Goal: Task Accomplishment & Management: Manage account settings

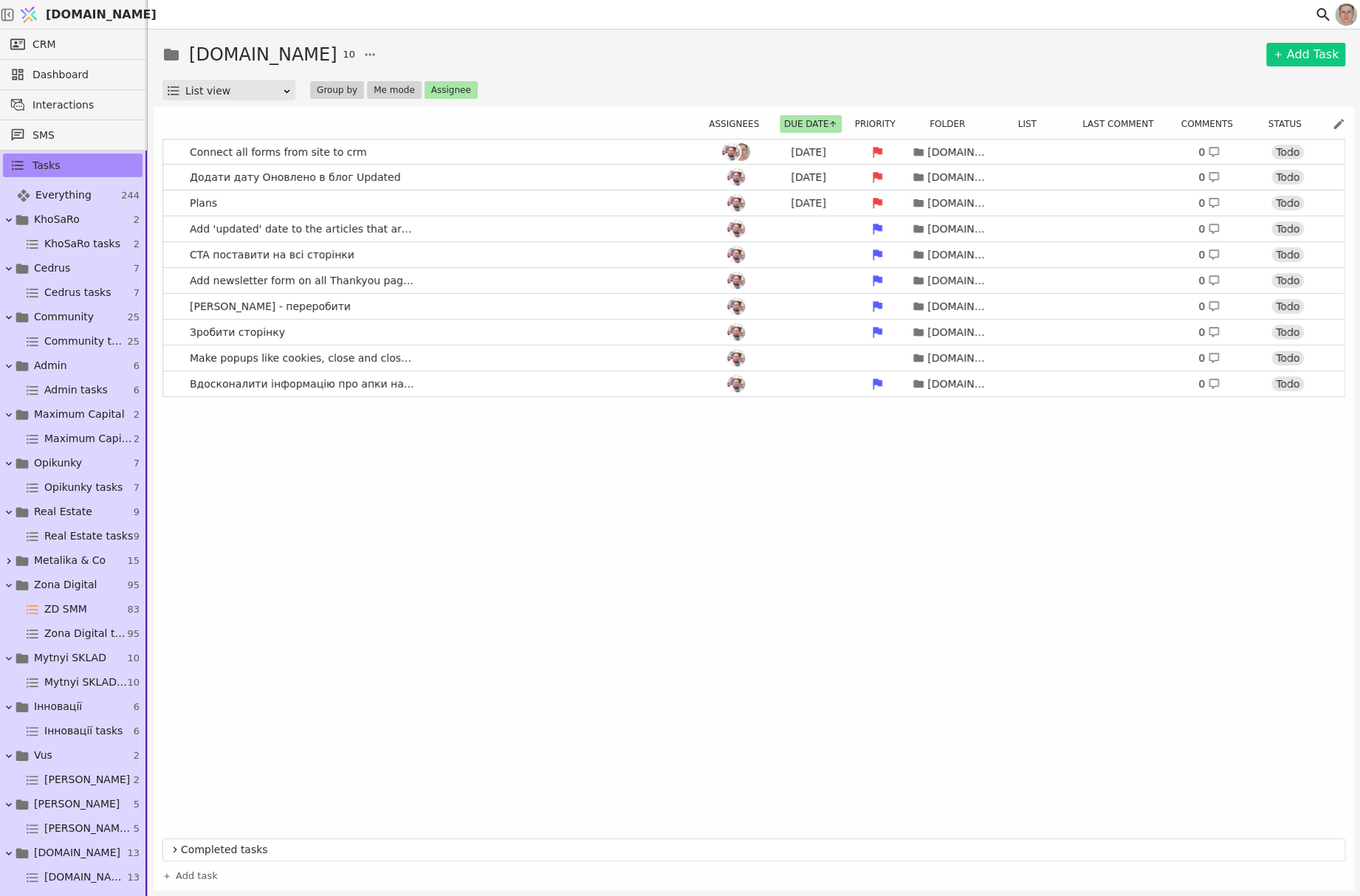
scroll to position [148, 0]
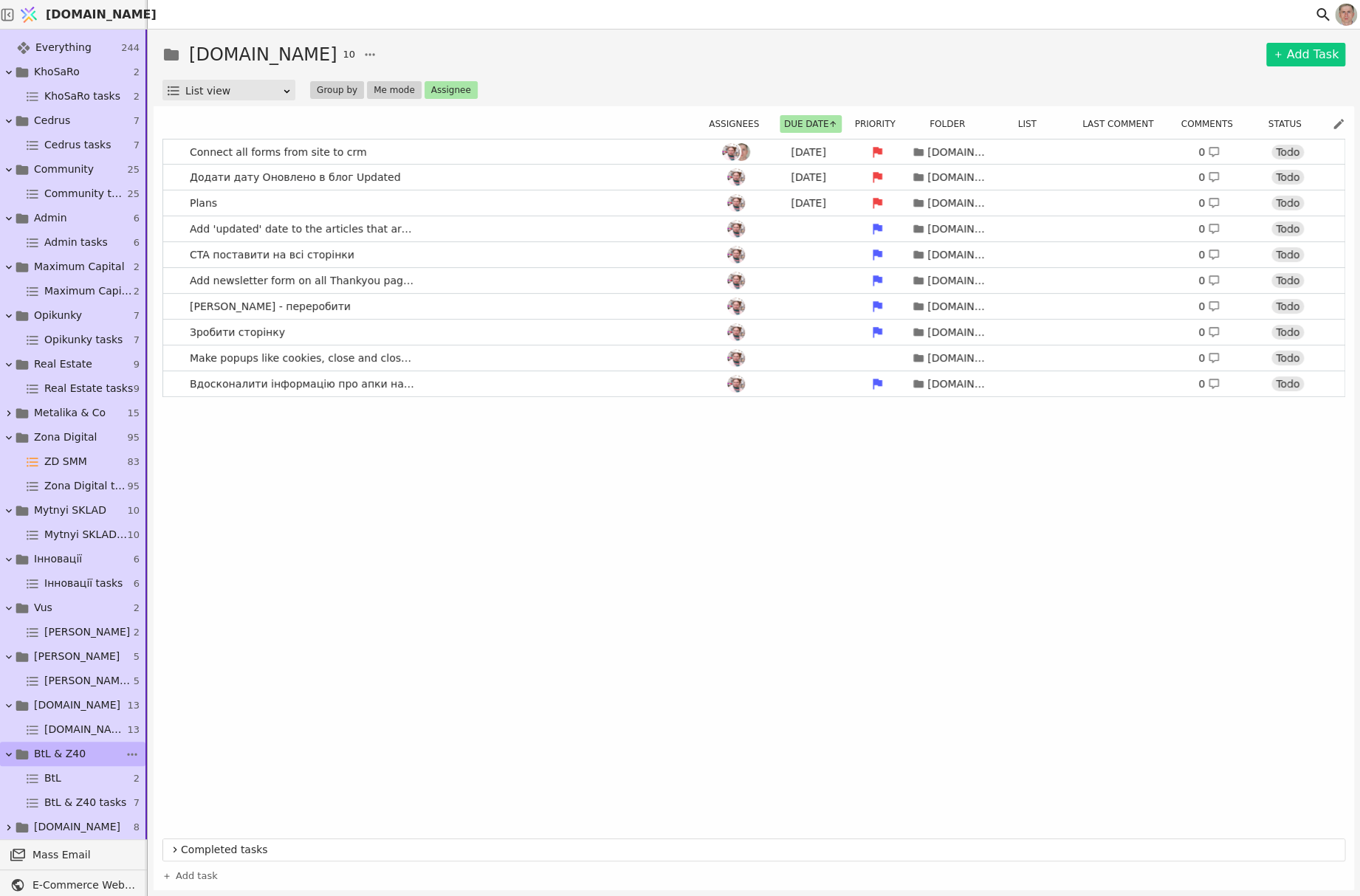
click at [80, 749] on link "BtL & Z40 7" at bounding box center [72, 754] width 146 height 24
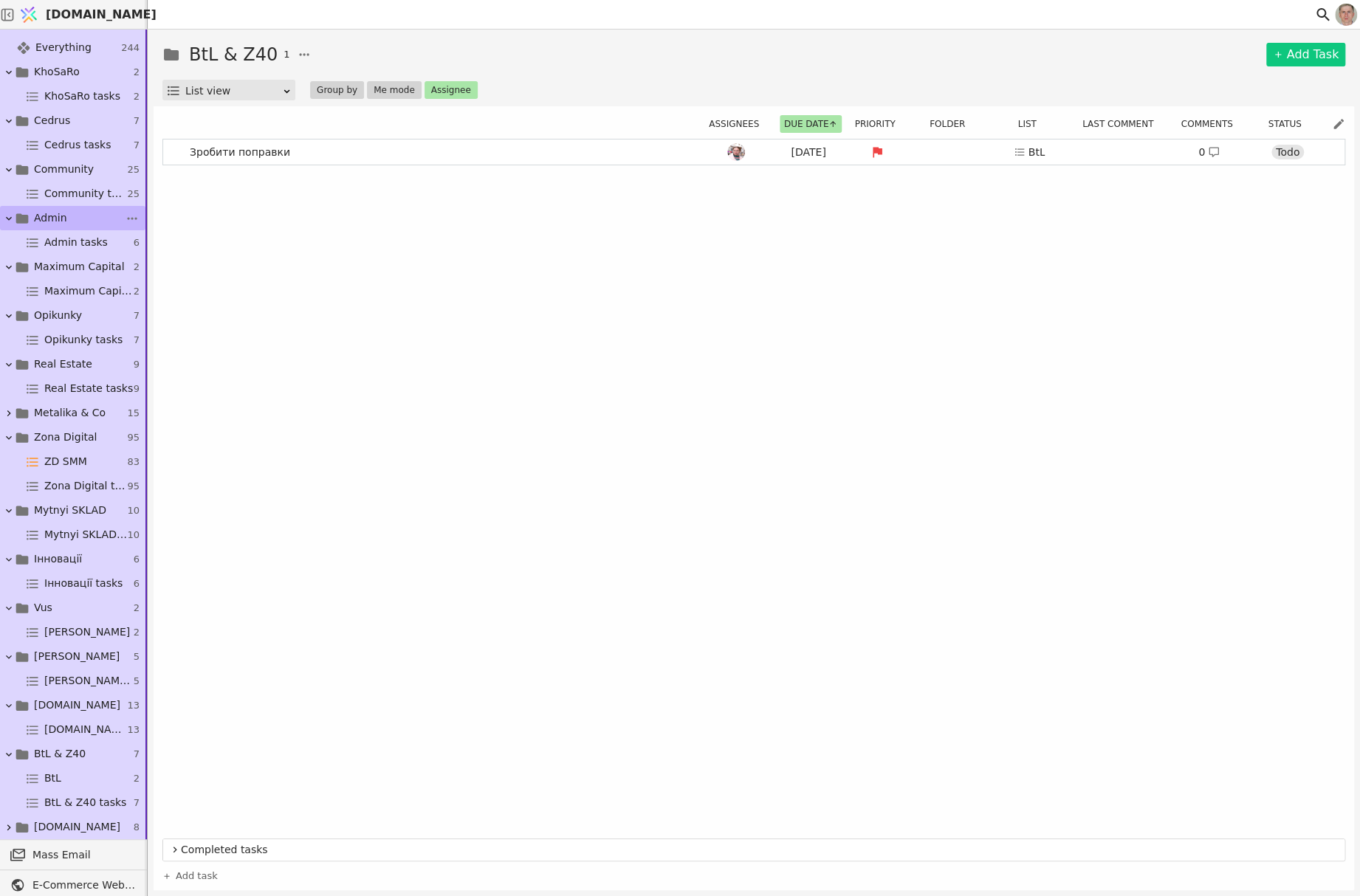
click at [71, 214] on link "Admin 6" at bounding box center [72, 218] width 146 height 24
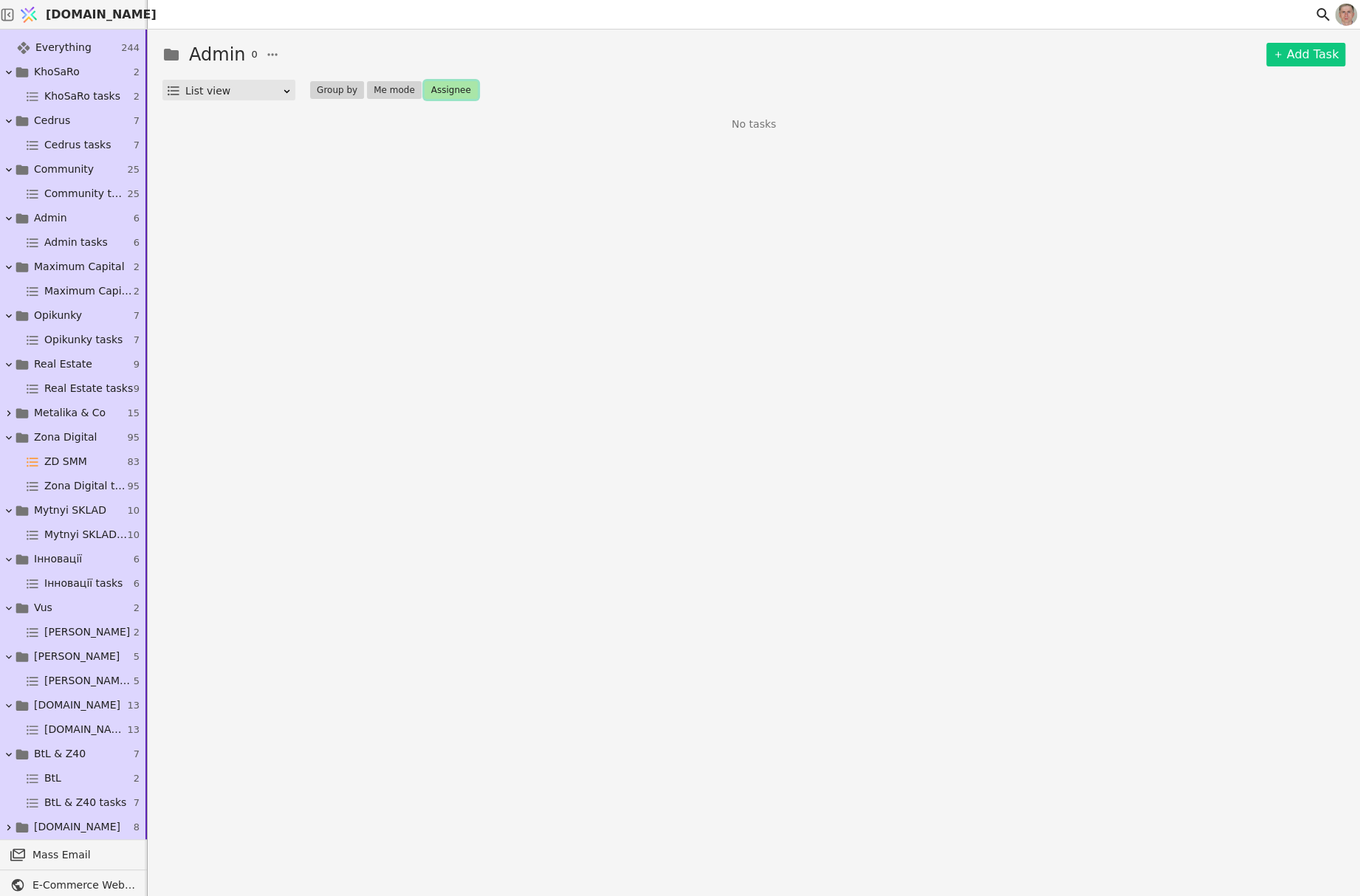
click at [443, 90] on button "Assignee" at bounding box center [451, 89] width 53 height 18
click at [487, 149] on div "[DEMOGRAPHIC_DATA]" at bounding box center [491, 143] width 148 height 27
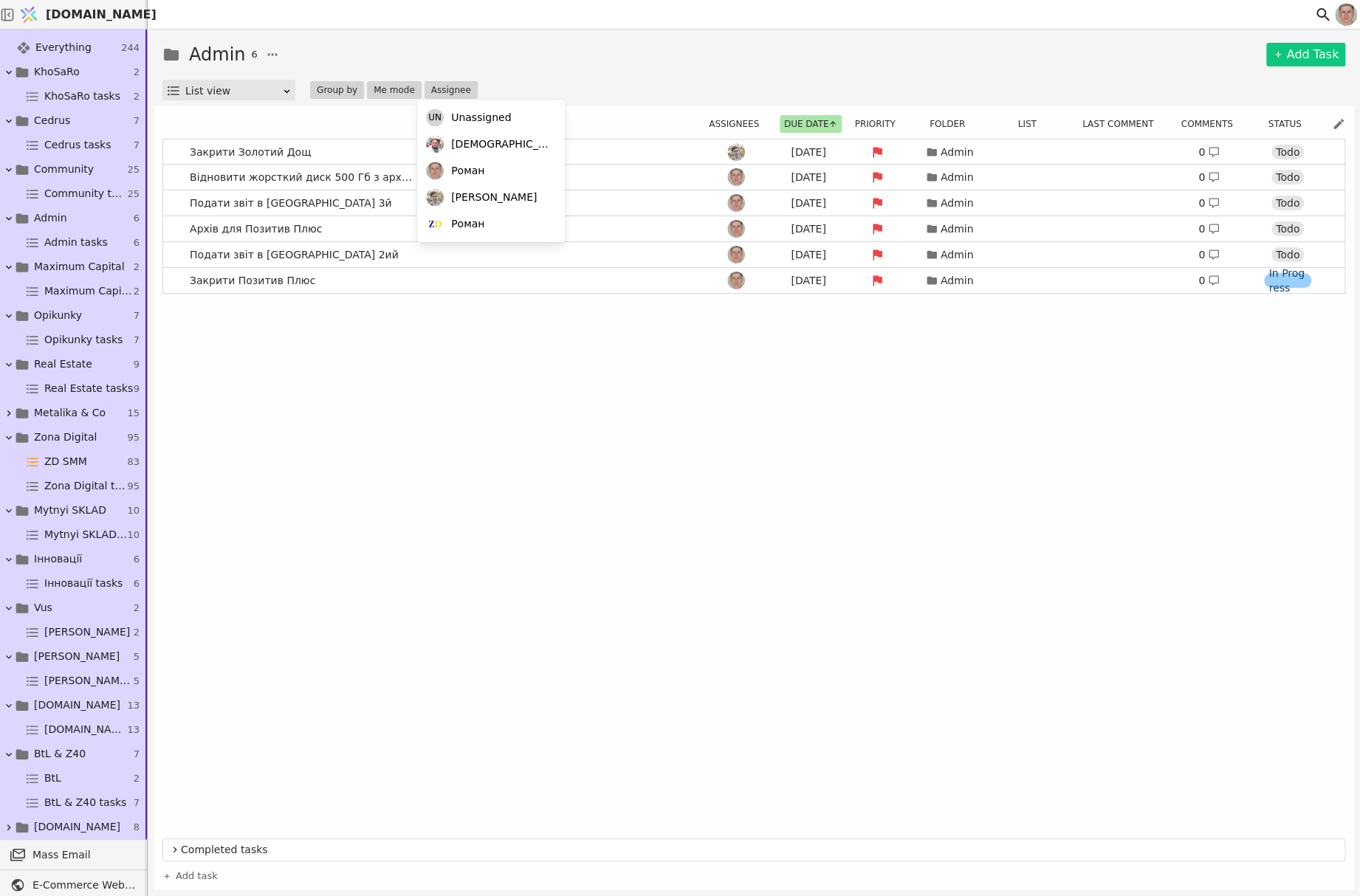
click at [624, 37] on div "Admin 6 Add Task List view Group by Me mode Assignee Assignees Due date Priorit…" at bounding box center [754, 463] width 1212 height 866
click at [413, 281] on link "Закрити Позитив Плюс [DATE] Admin 0 In Progress" at bounding box center [754, 280] width 1181 height 25
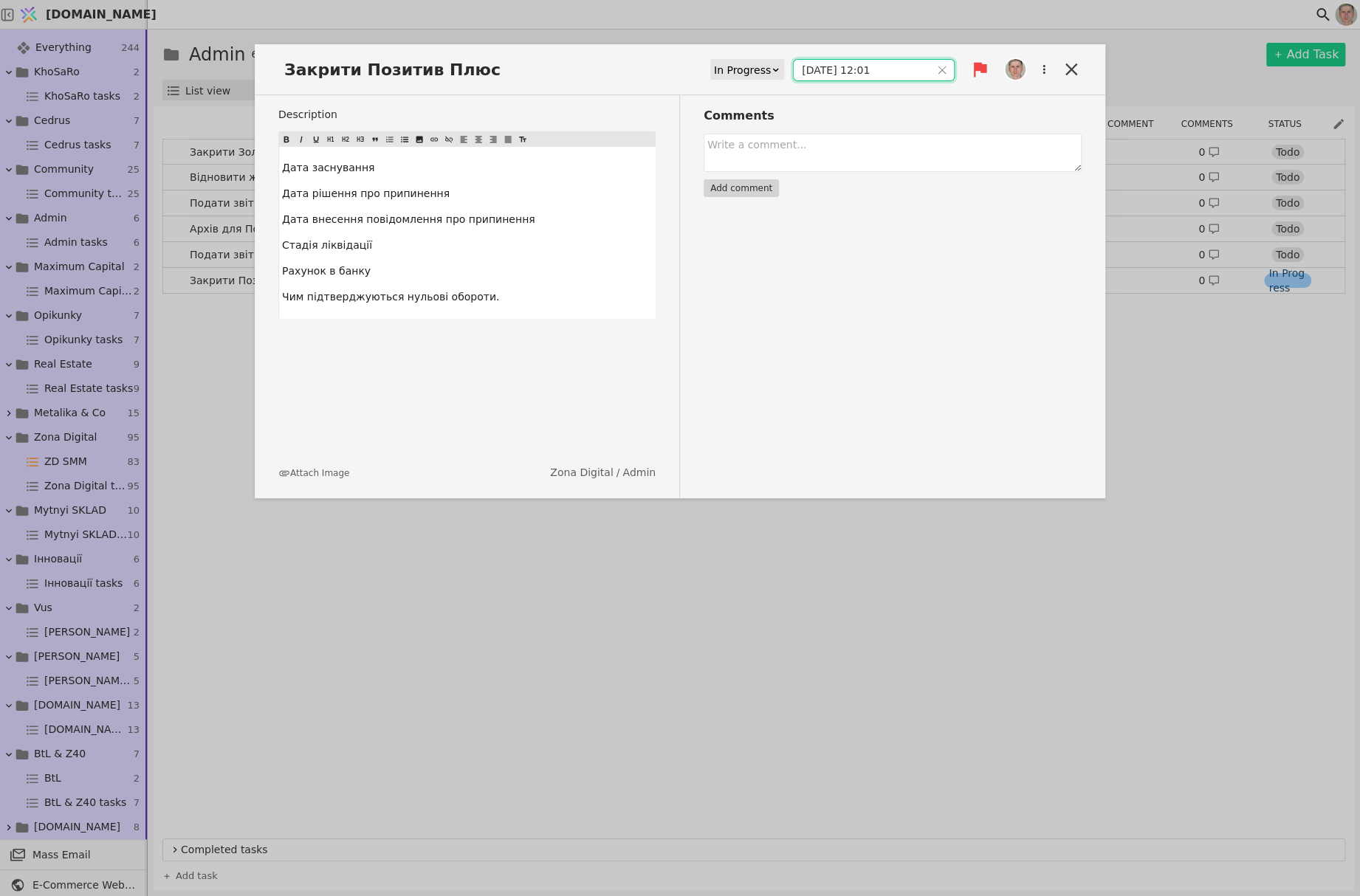
click at [840, 66] on input "[DATE] 12:01" at bounding box center [861, 69] width 137 height 21
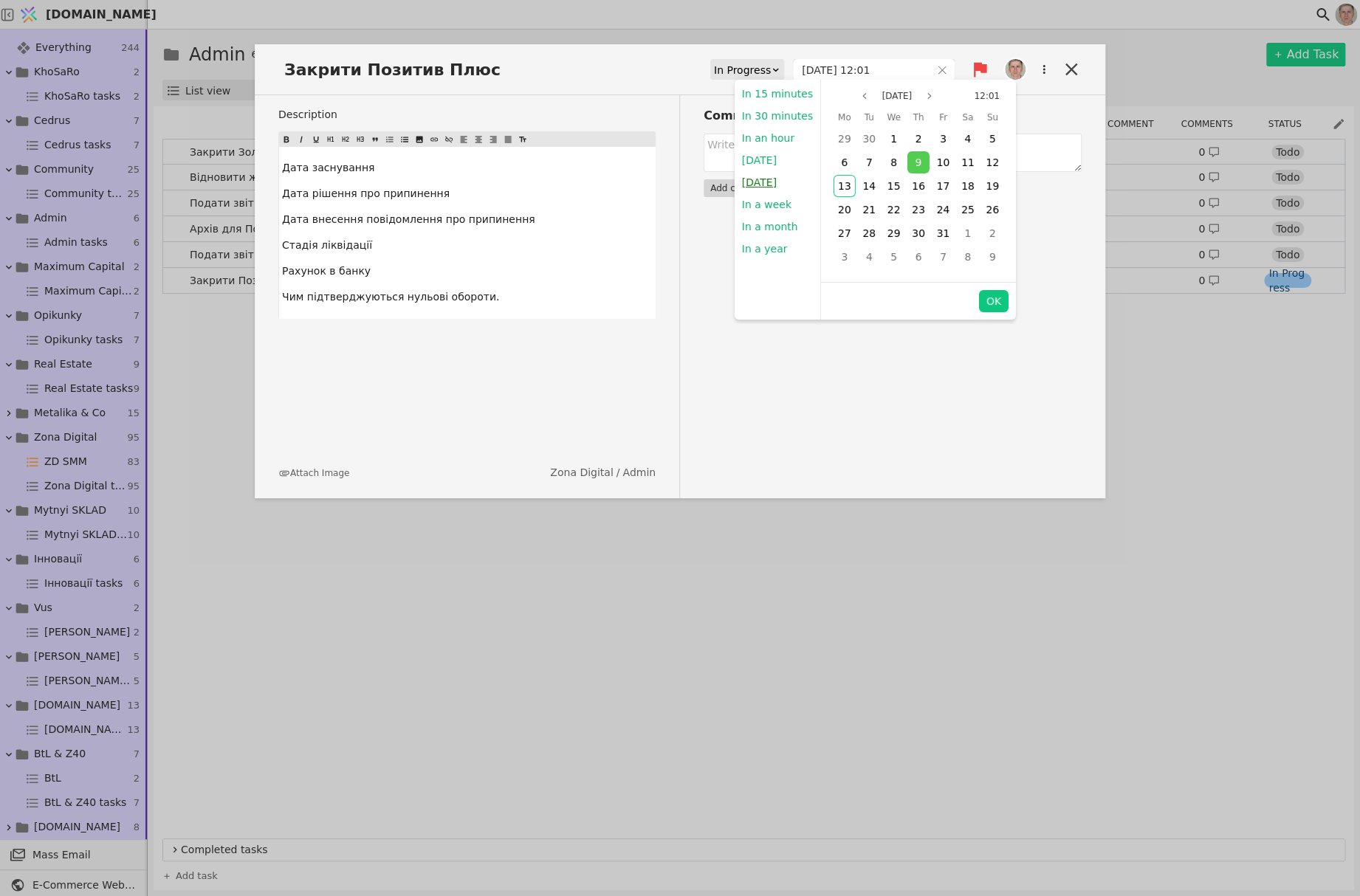
click at [767, 184] on button "[DATE]" at bounding box center [758, 182] width 50 height 22
click at [987, 298] on div "Comments Add comment" at bounding box center [880, 297] width 401 height 403
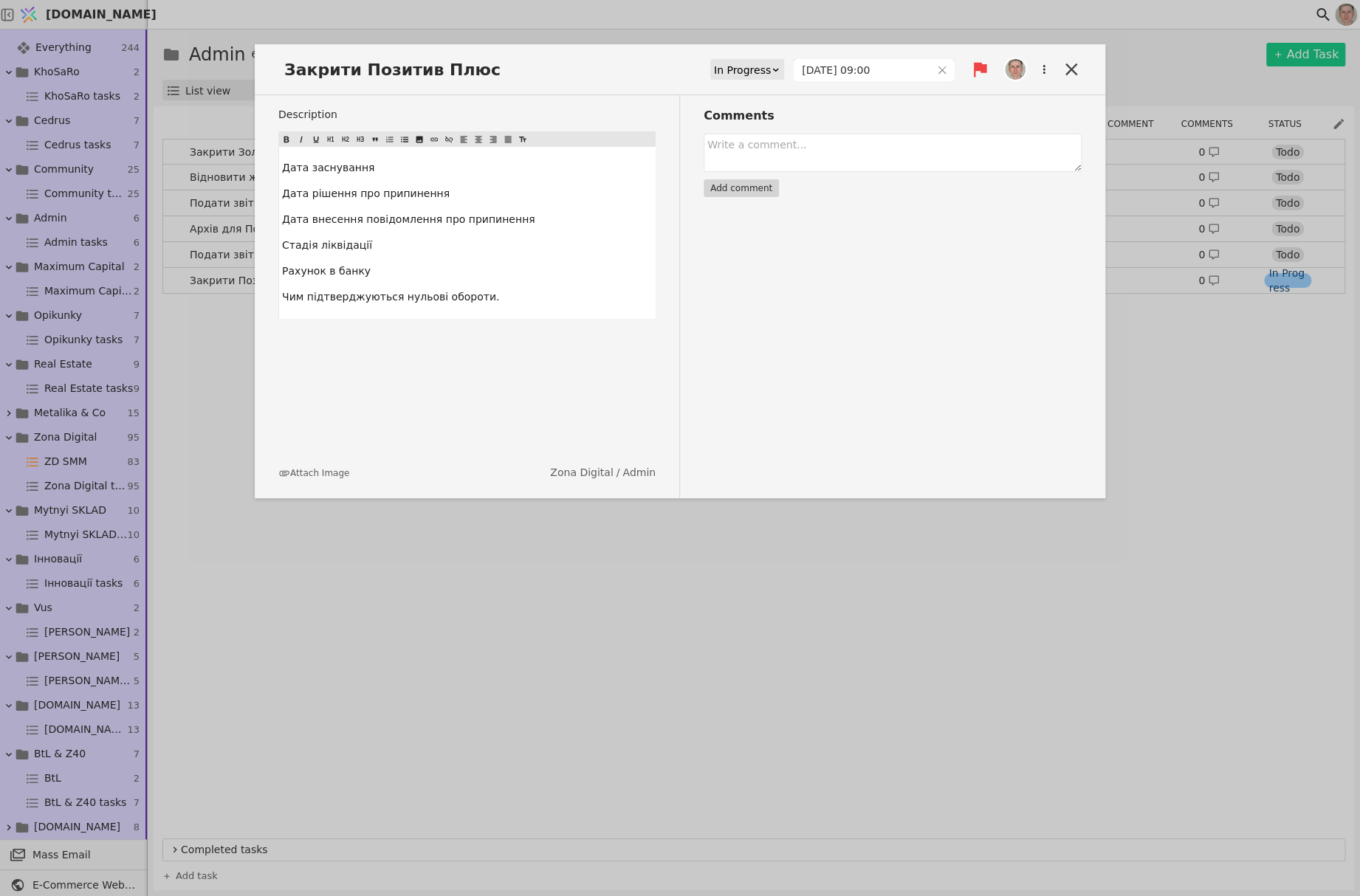
type input "[DATE] 09:00"
click at [797, 156] on textarea at bounding box center [892, 153] width 378 height 38
type textarea "Закрили. Залишилося фіналізувати архів"
click at [744, 182] on button "Add comment" at bounding box center [741, 188] width 76 height 18
click at [1066, 69] on icon at bounding box center [1071, 69] width 21 height 21
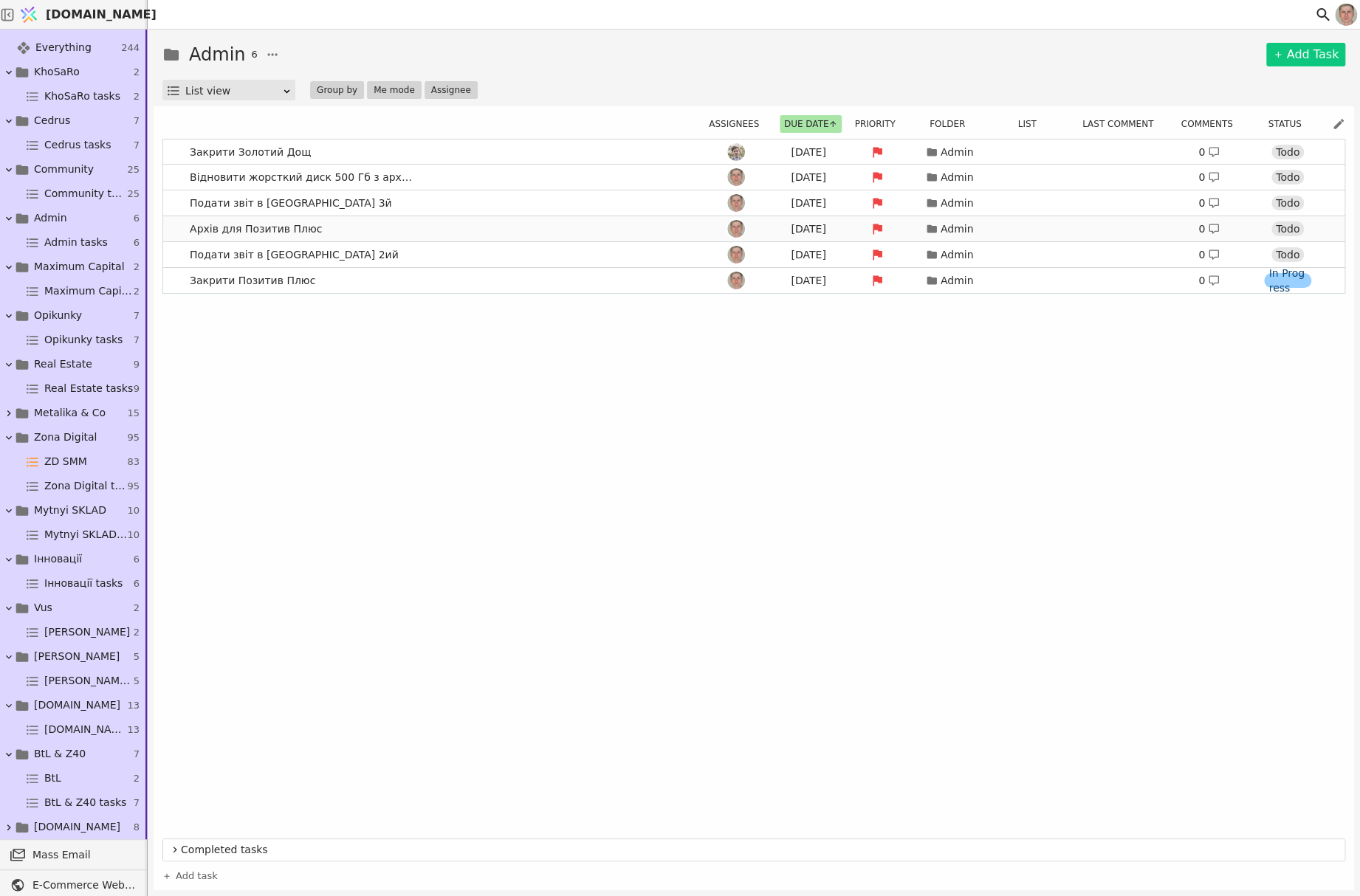
click at [417, 230] on link "Архів для Позитив Плюс [DATE] Admin 0 Todo" at bounding box center [754, 229] width 1181 height 25
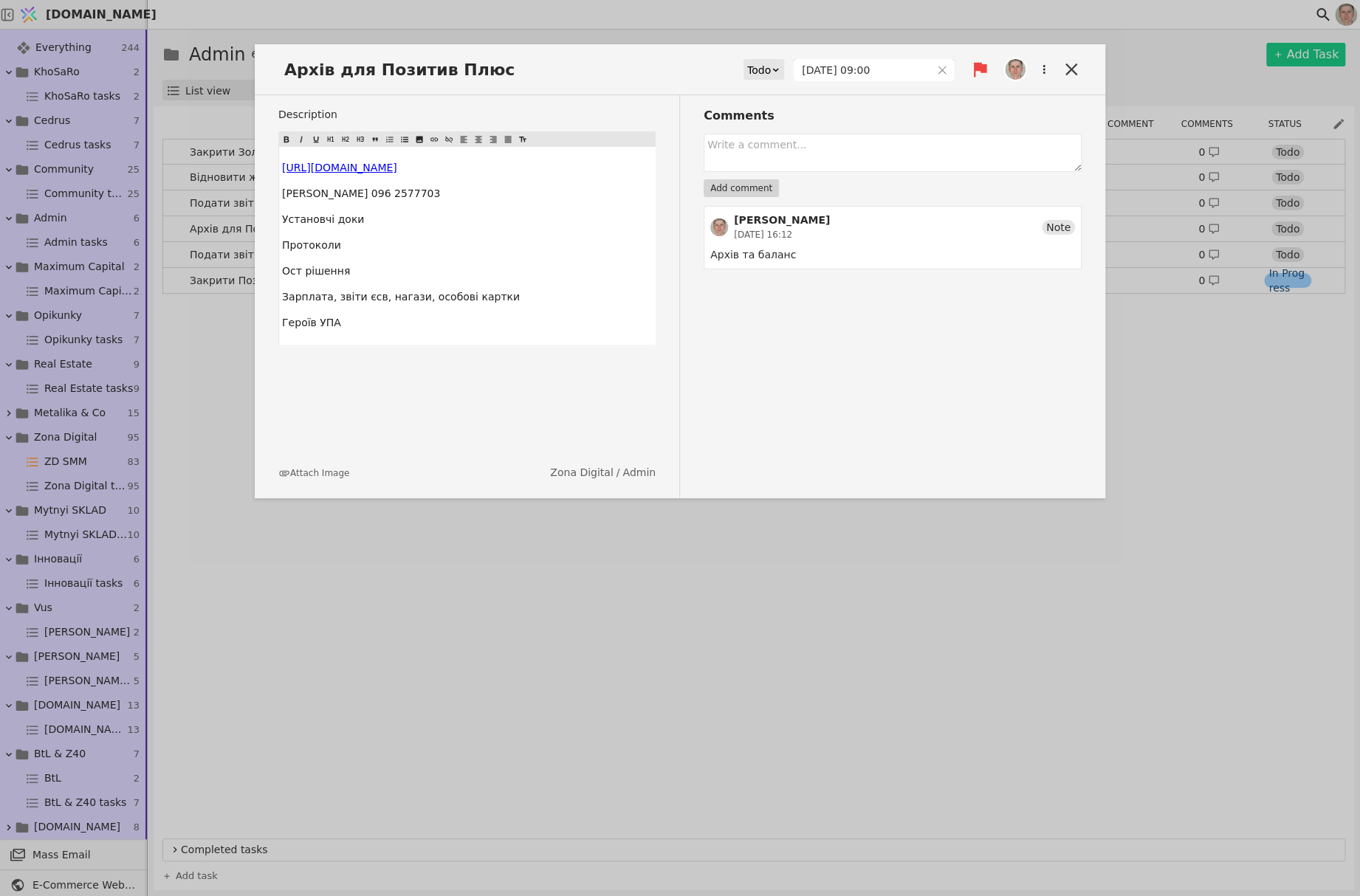
click at [770, 72] on div "Todo" at bounding box center [758, 69] width 24 height 21
click at [783, 113] on div "In Progress" at bounding box center [787, 112] width 61 height 22
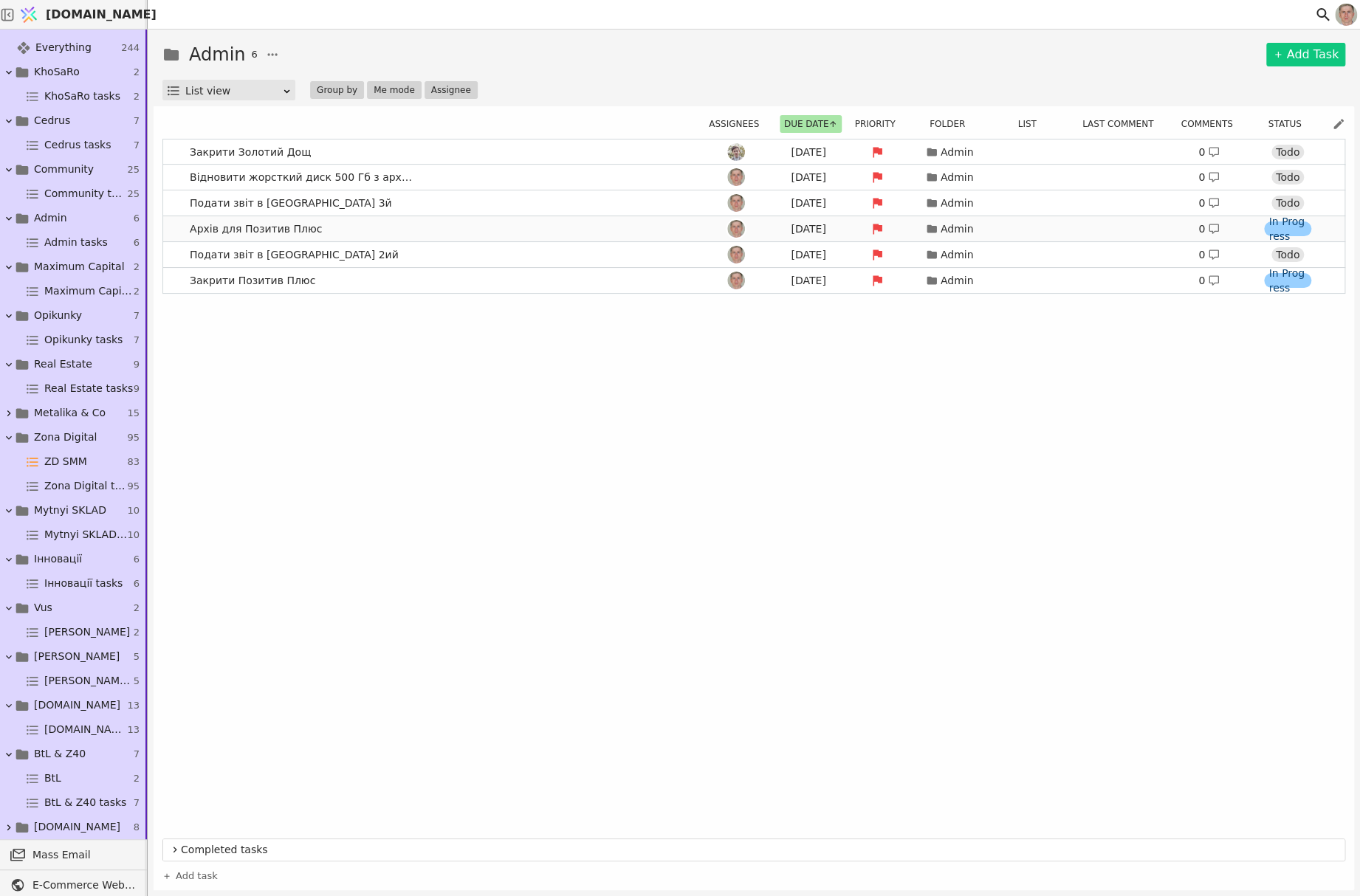
click at [481, 222] on link "Архів для Позитив Плюс [DATE] Admin 0 In Progress" at bounding box center [754, 229] width 1181 height 25
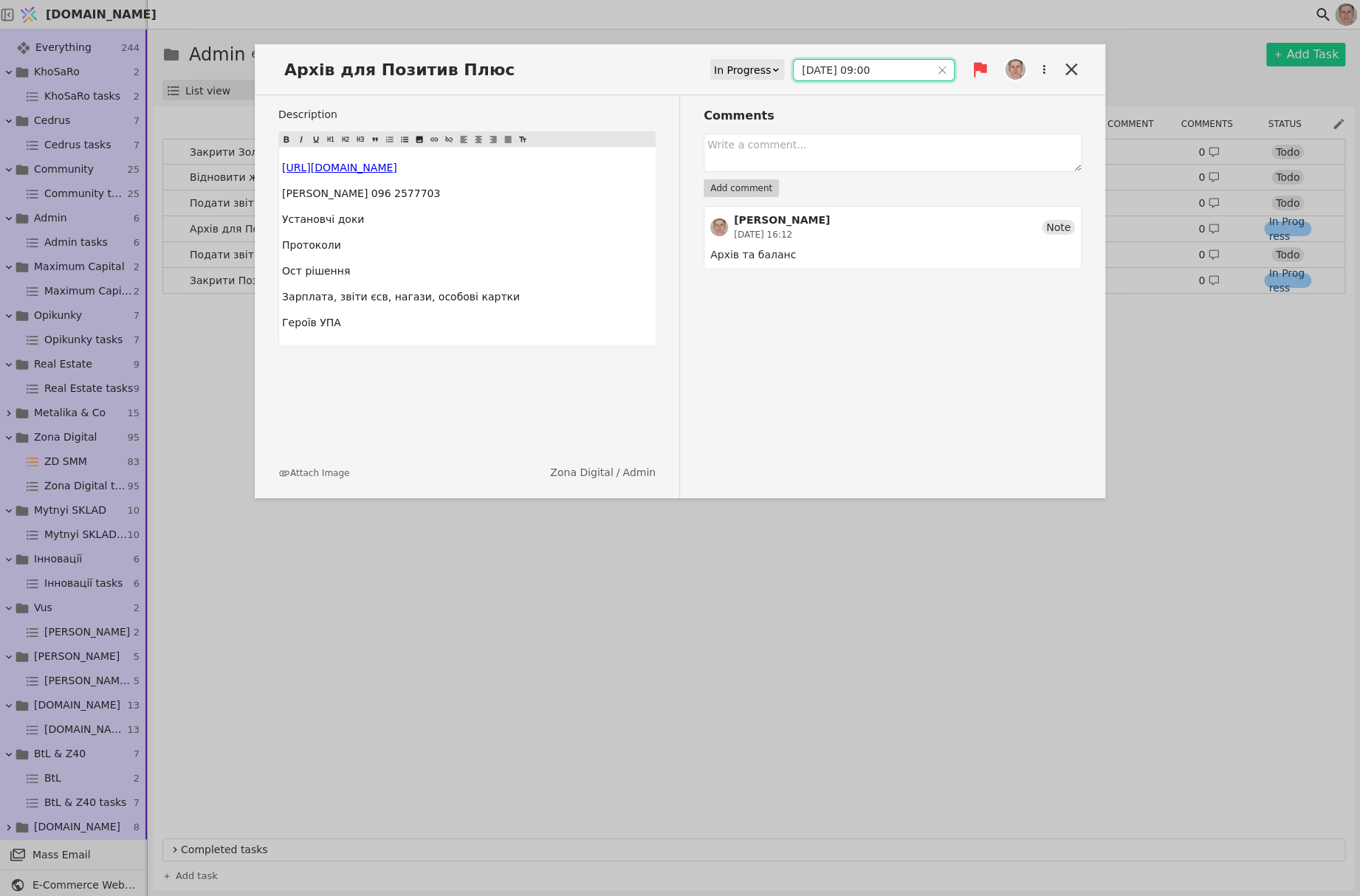
click at [850, 69] on input "[DATE] 09:00" at bounding box center [861, 69] width 137 height 21
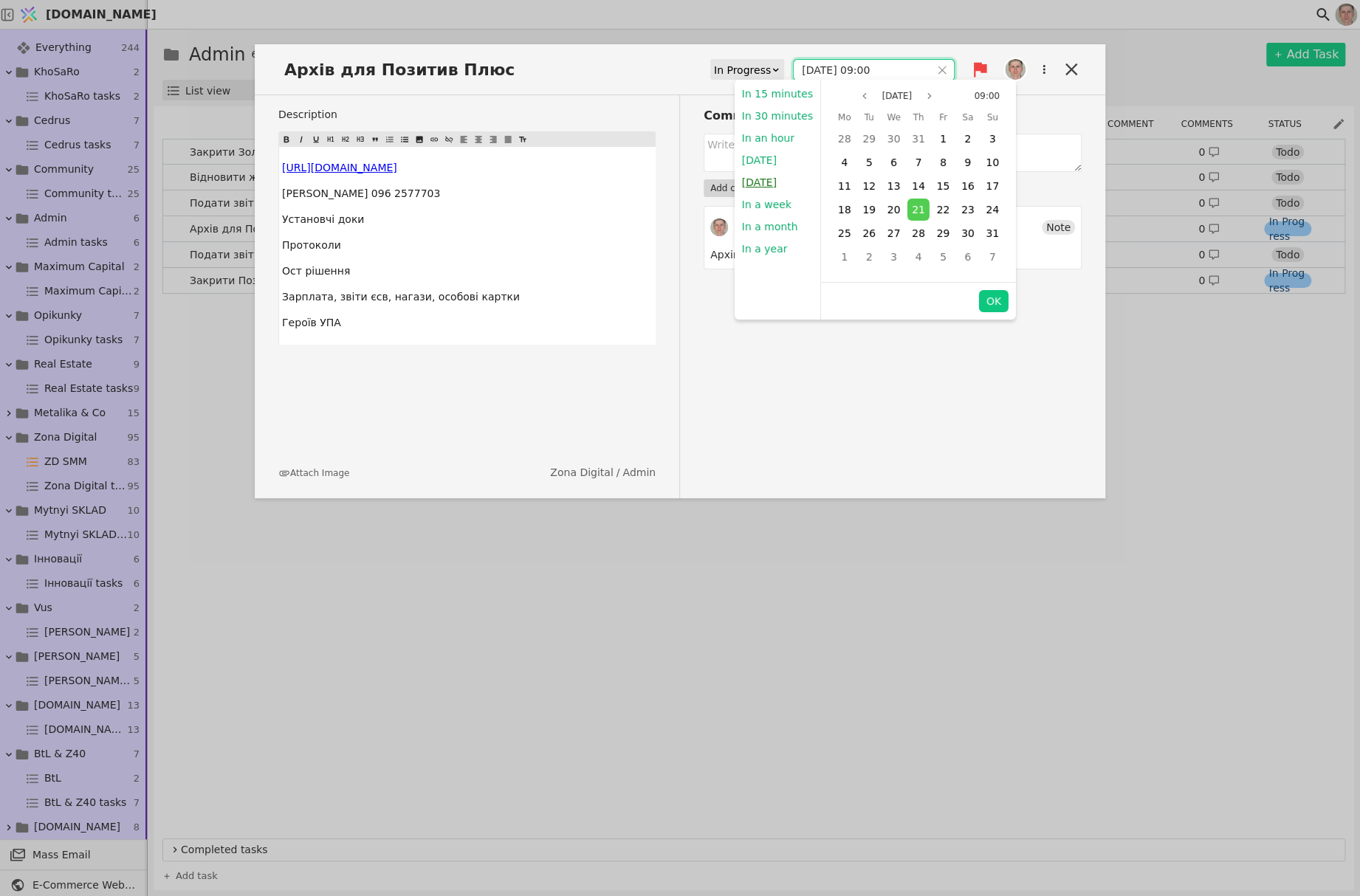
click at [773, 177] on button "[DATE]" at bounding box center [758, 182] width 50 height 22
click at [989, 297] on div "Comments Add comment [PERSON_NAME] [DATE] 16:12 Note Архів та баланс" at bounding box center [880, 297] width 401 height 403
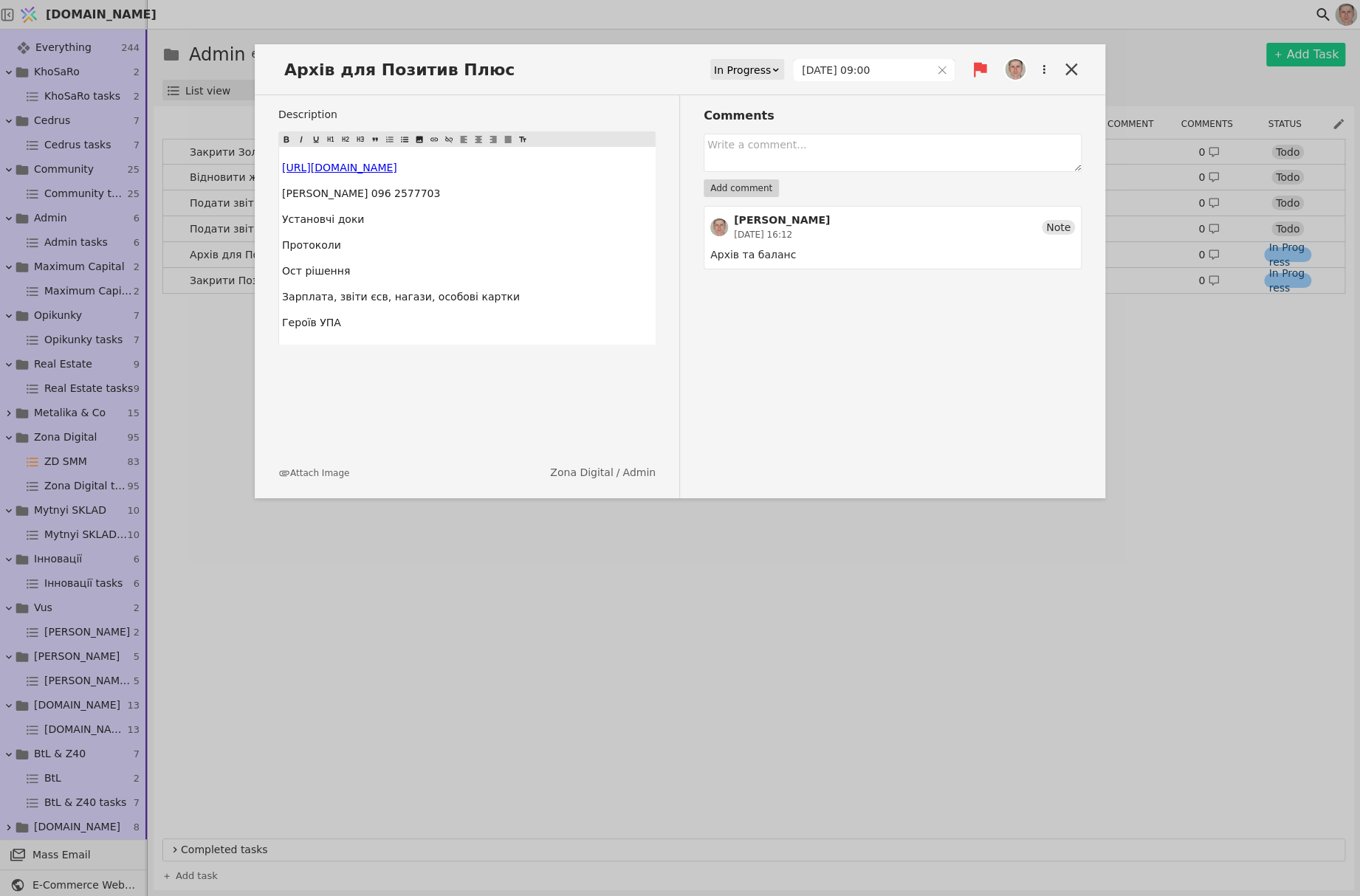
type input "[DATE] 09:00"
click at [1070, 68] on icon at bounding box center [1071, 69] width 11 height 11
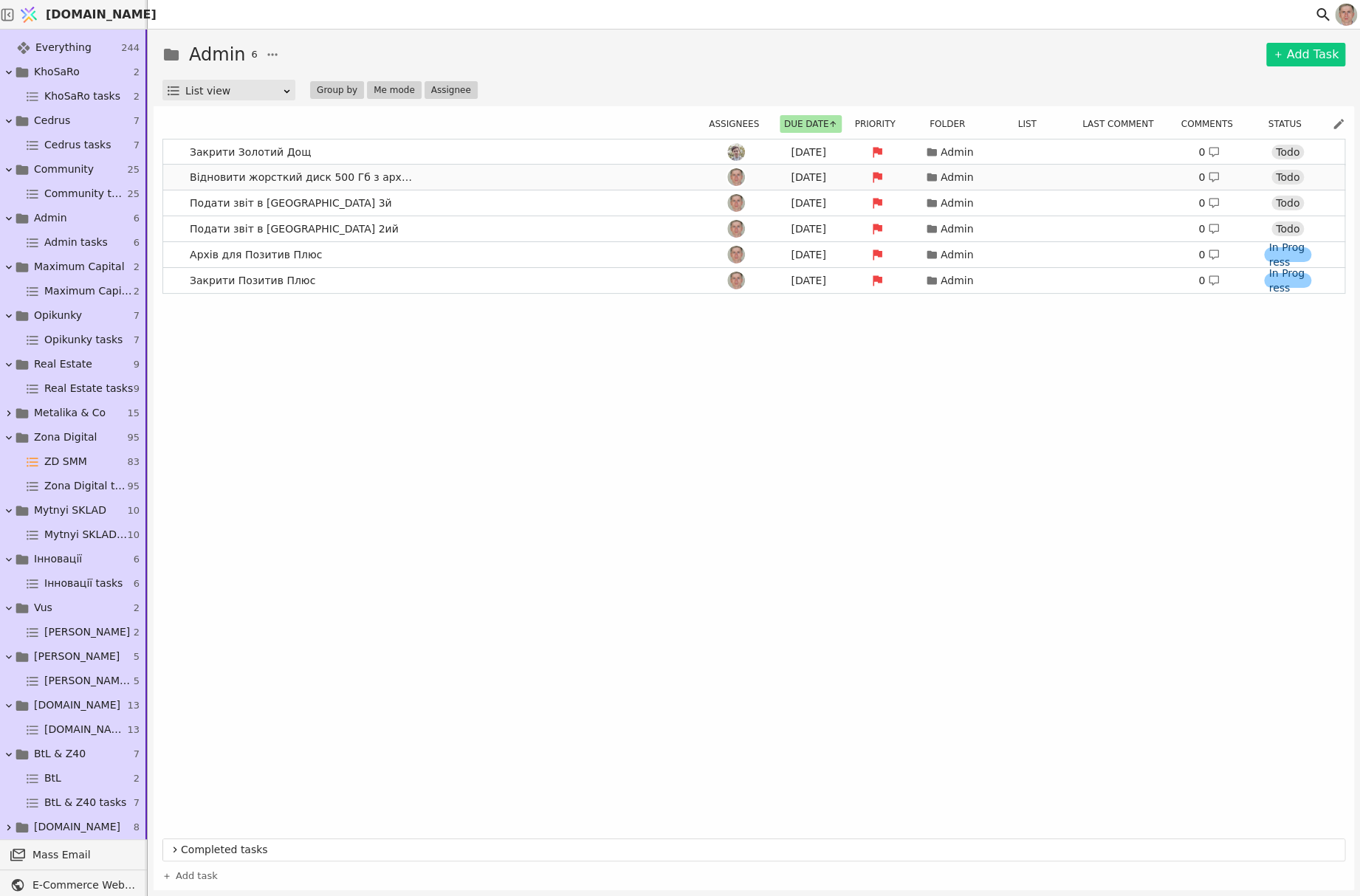
click at [481, 179] on link "Відновити жорсткий диск 500 Гб з архівом [DATE] Admin 0 Todo" at bounding box center [754, 177] width 1181 height 25
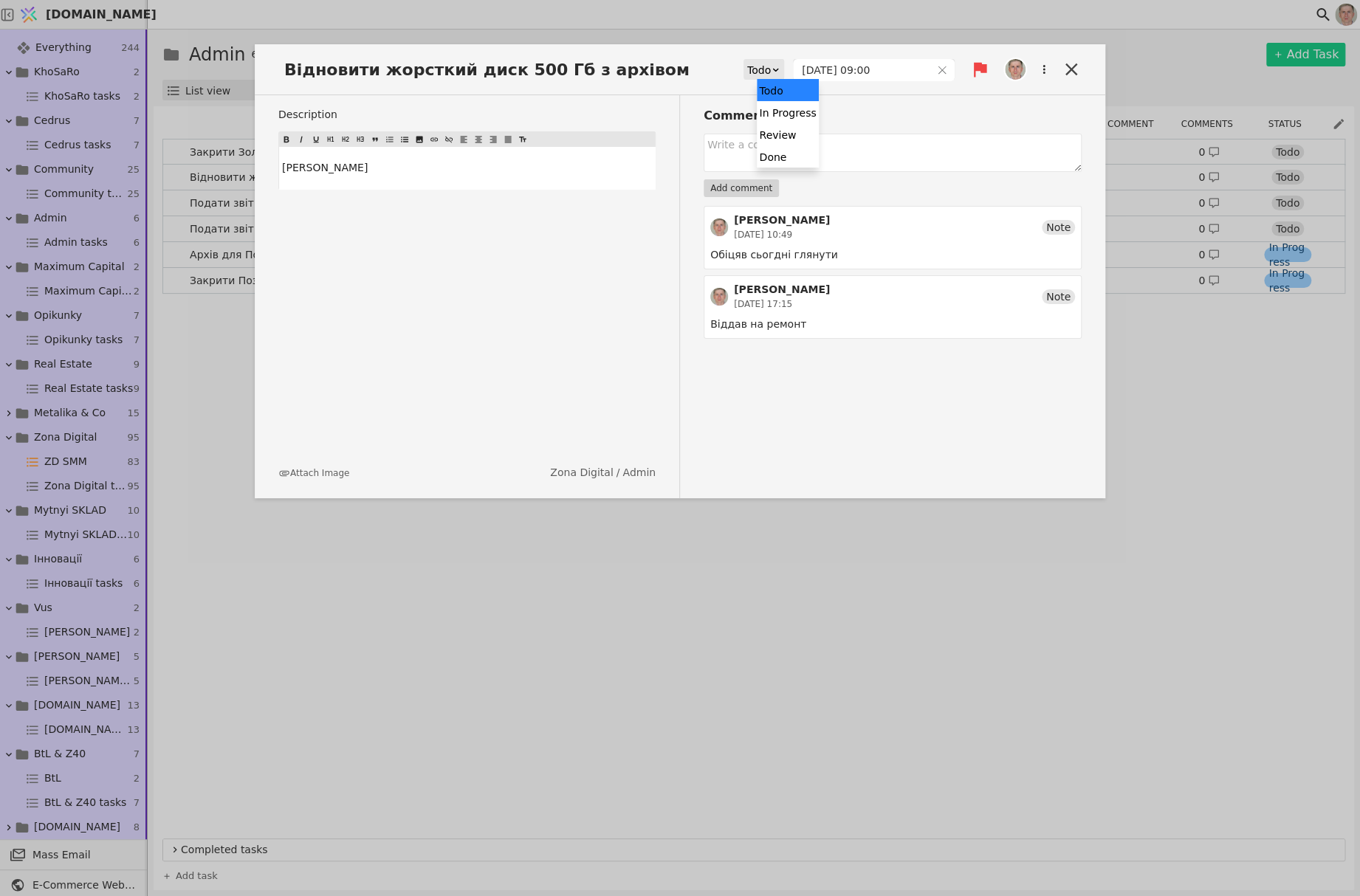
click at [770, 71] on div "Todo" at bounding box center [758, 69] width 24 height 21
click at [783, 121] on div "In Progress" at bounding box center [787, 112] width 61 height 22
click at [783, 121] on h3 "Comments" at bounding box center [892, 115] width 378 height 18
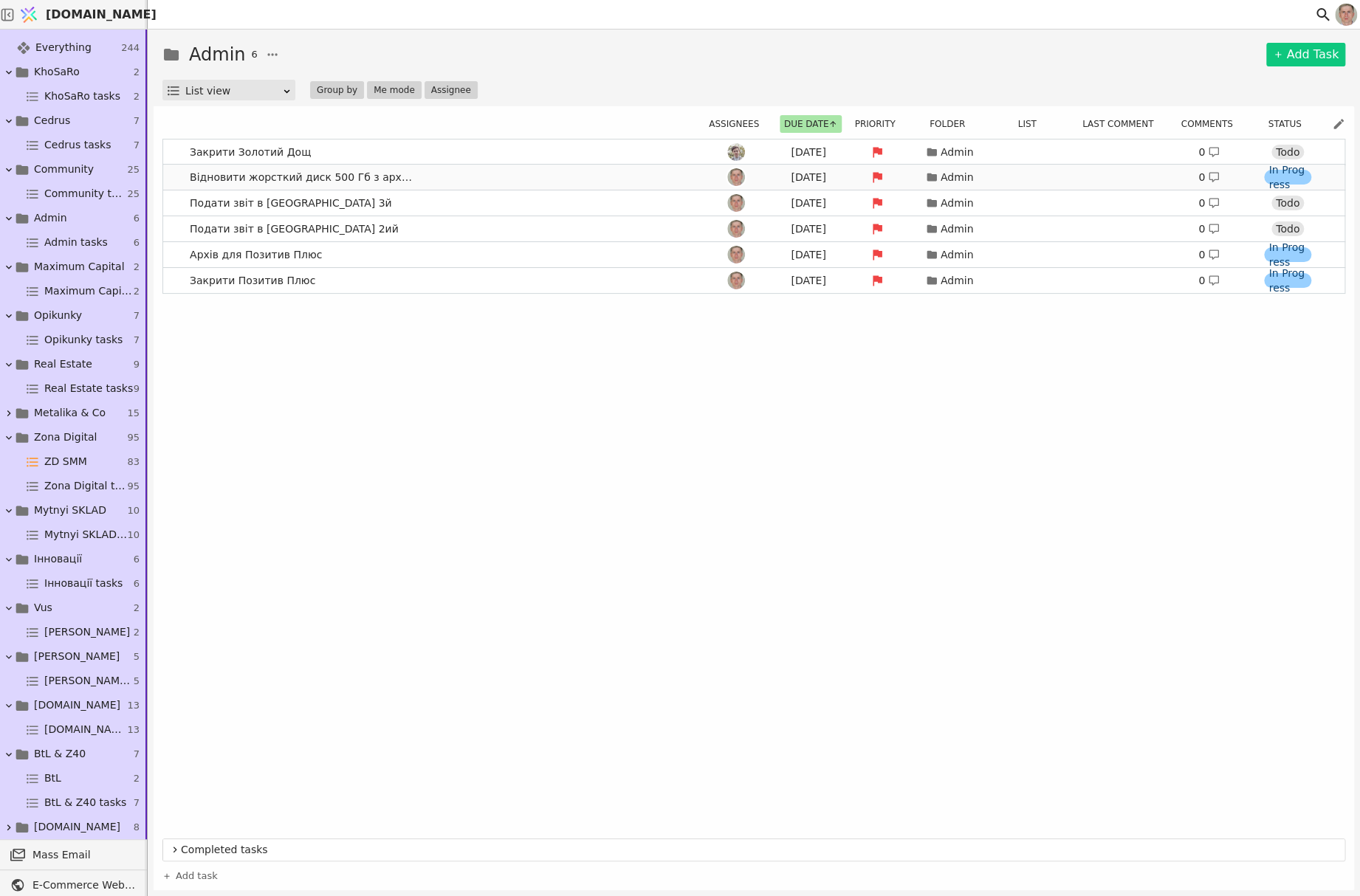
click at [463, 178] on link "Відновити жорсткий диск 500 Гб з архівом [DATE] Admin 0 In Progress" at bounding box center [754, 177] width 1181 height 25
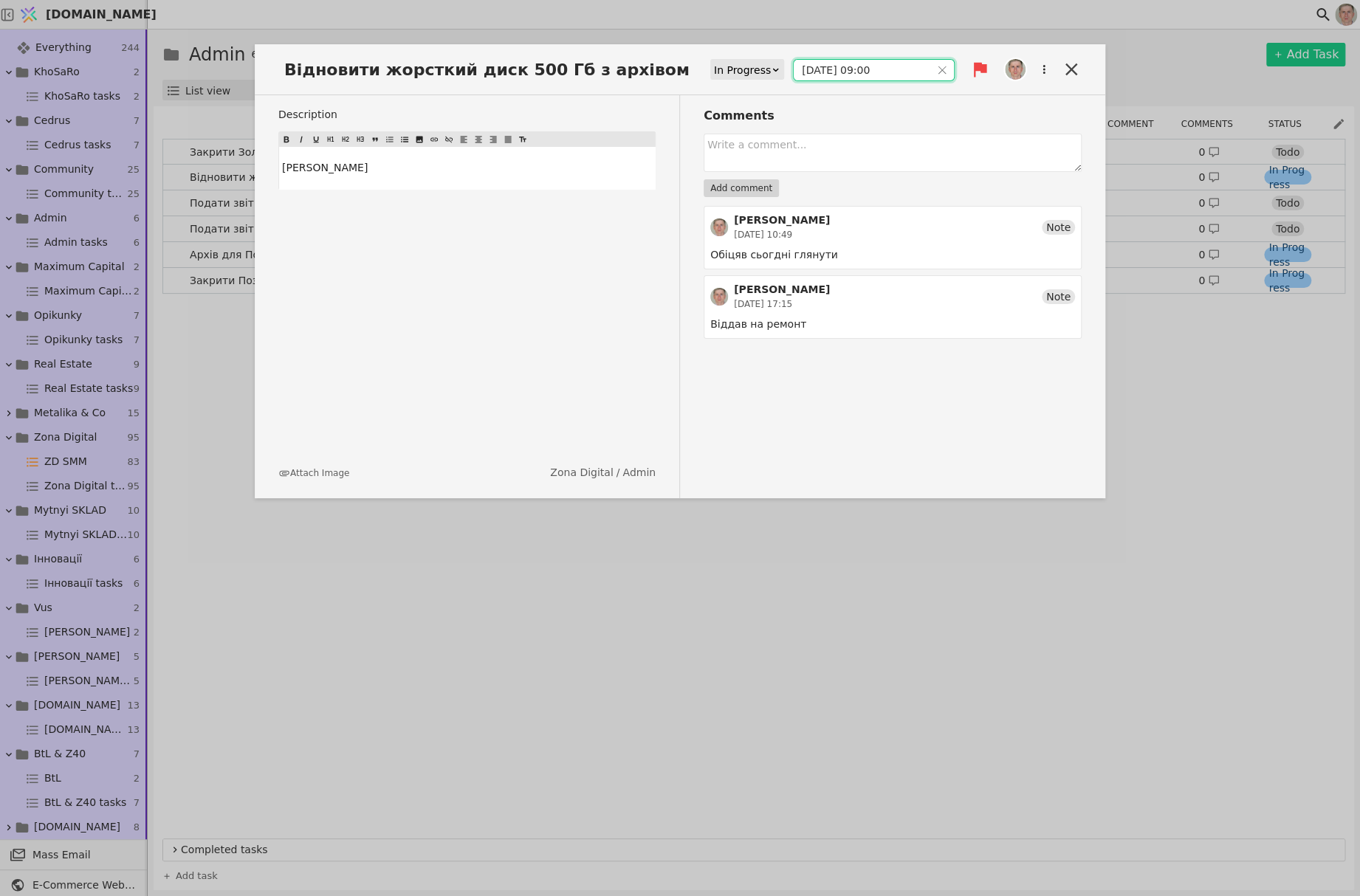
click at [853, 70] on input "[DATE] 09:00" at bounding box center [861, 69] width 137 height 21
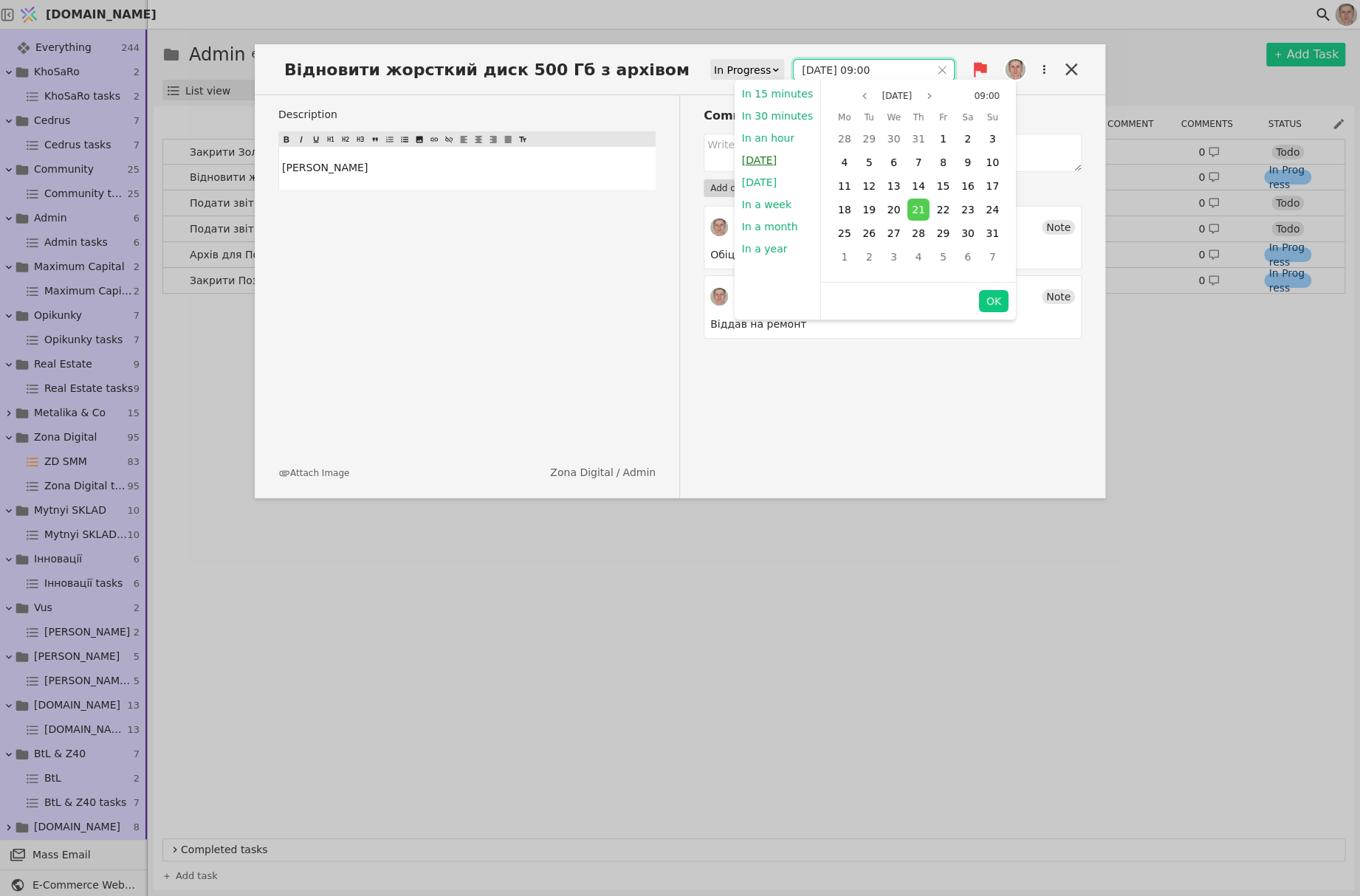
click at [757, 159] on button "[DATE]" at bounding box center [758, 159] width 50 height 22
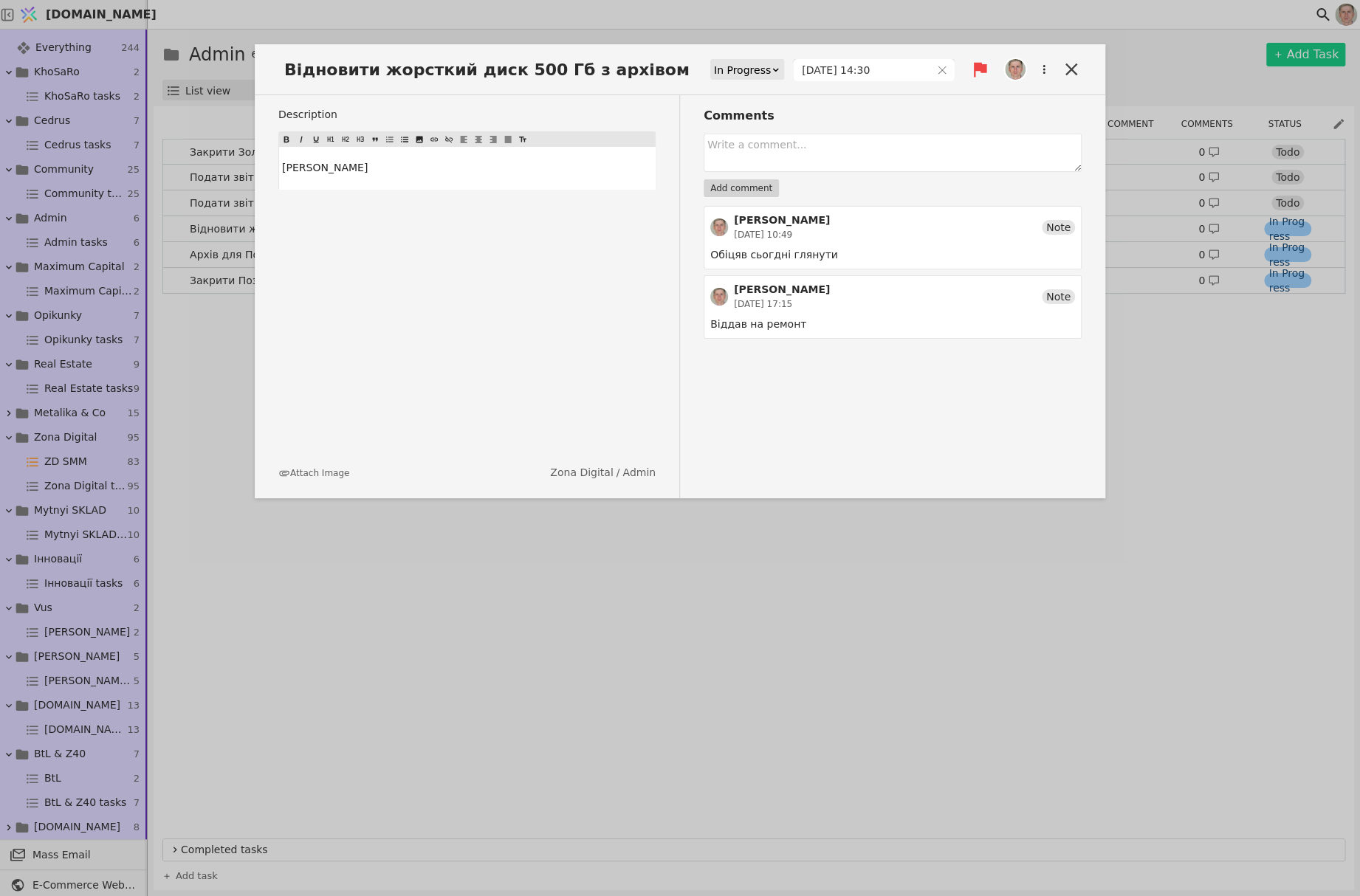
type input "[DATE] 14:30"
click at [1068, 69] on icon at bounding box center [1071, 69] width 21 height 21
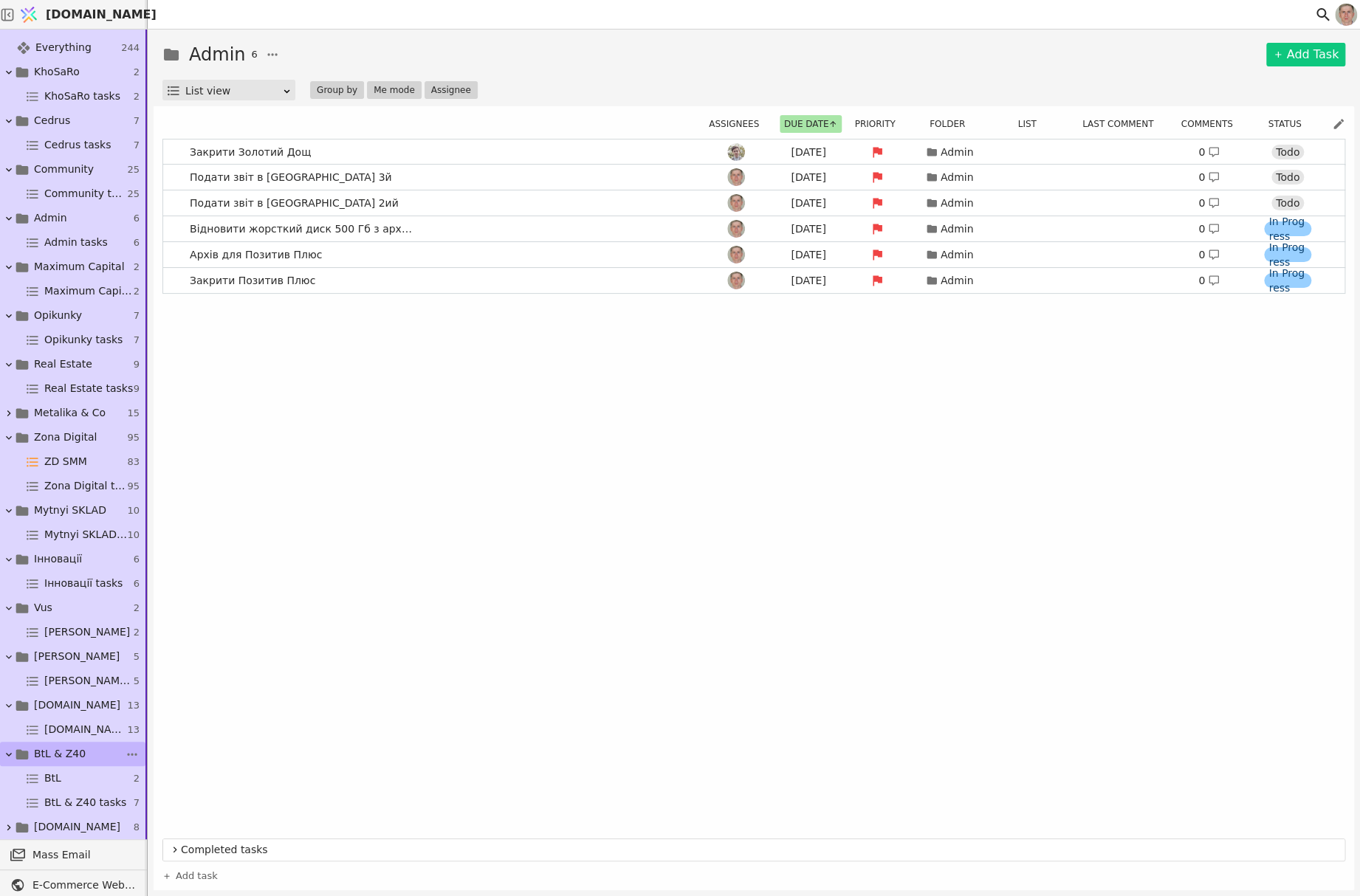
click at [74, 753] on span "BtL & Z40" at bounding box center [60, 753] width 52 height 15
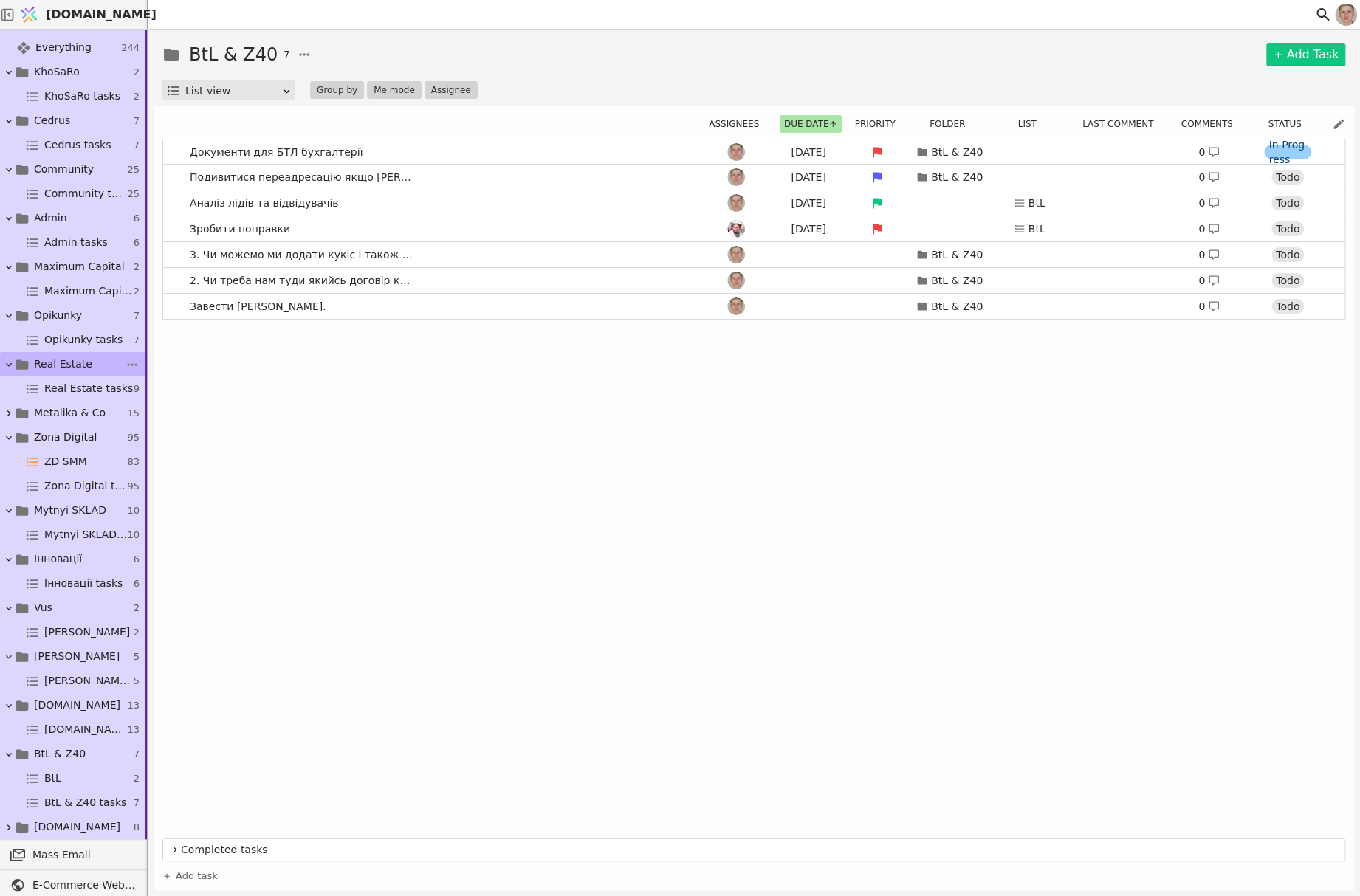
click at [67, 365] on span "Real Estate" at bounding box center [63, 364] width 58 height 15
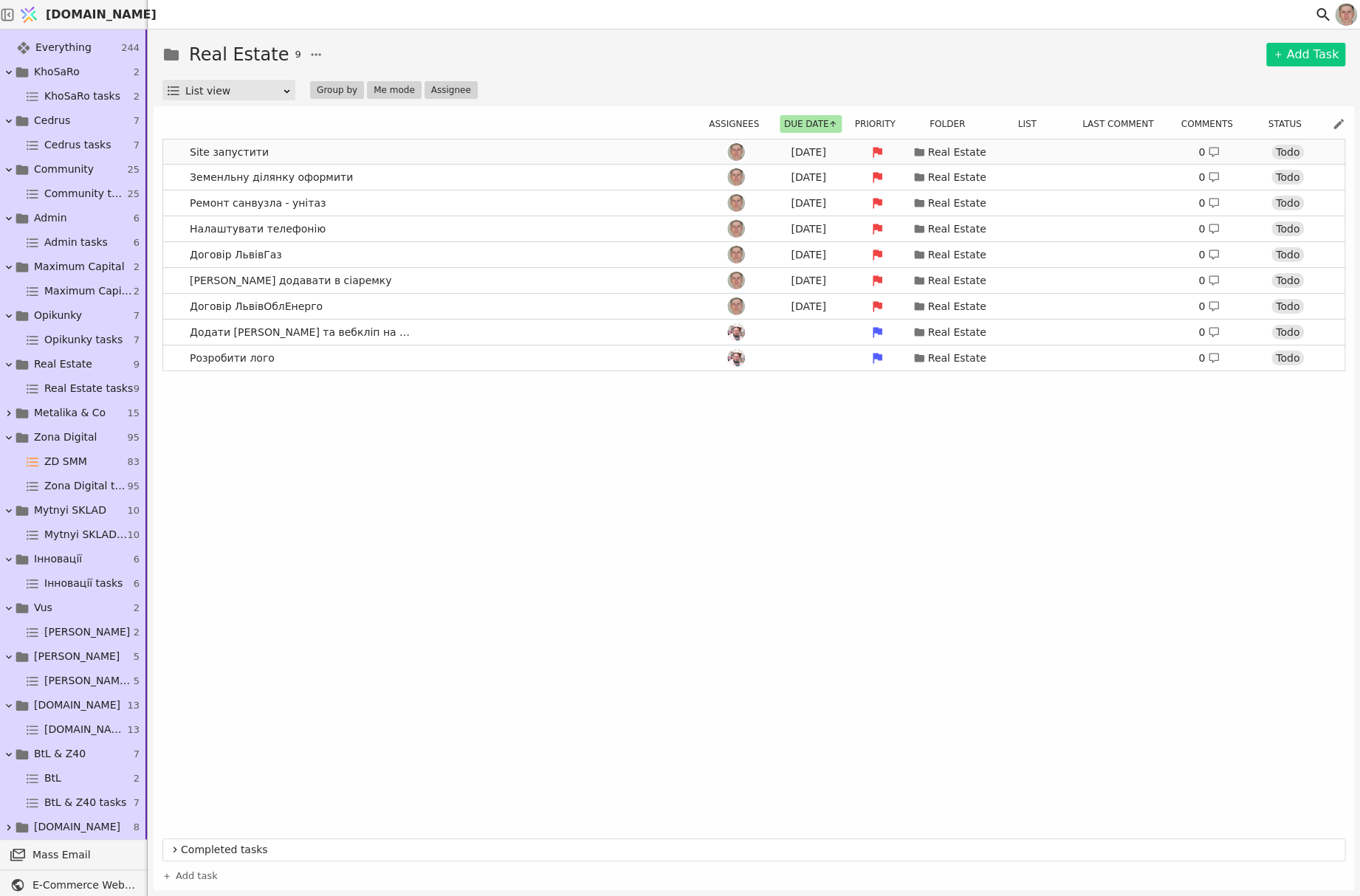
click at [443, 154] on link "Site запустити [DATE] Real Estate 0 Todo" at bounding box center [754, 152] width 1181 height 25
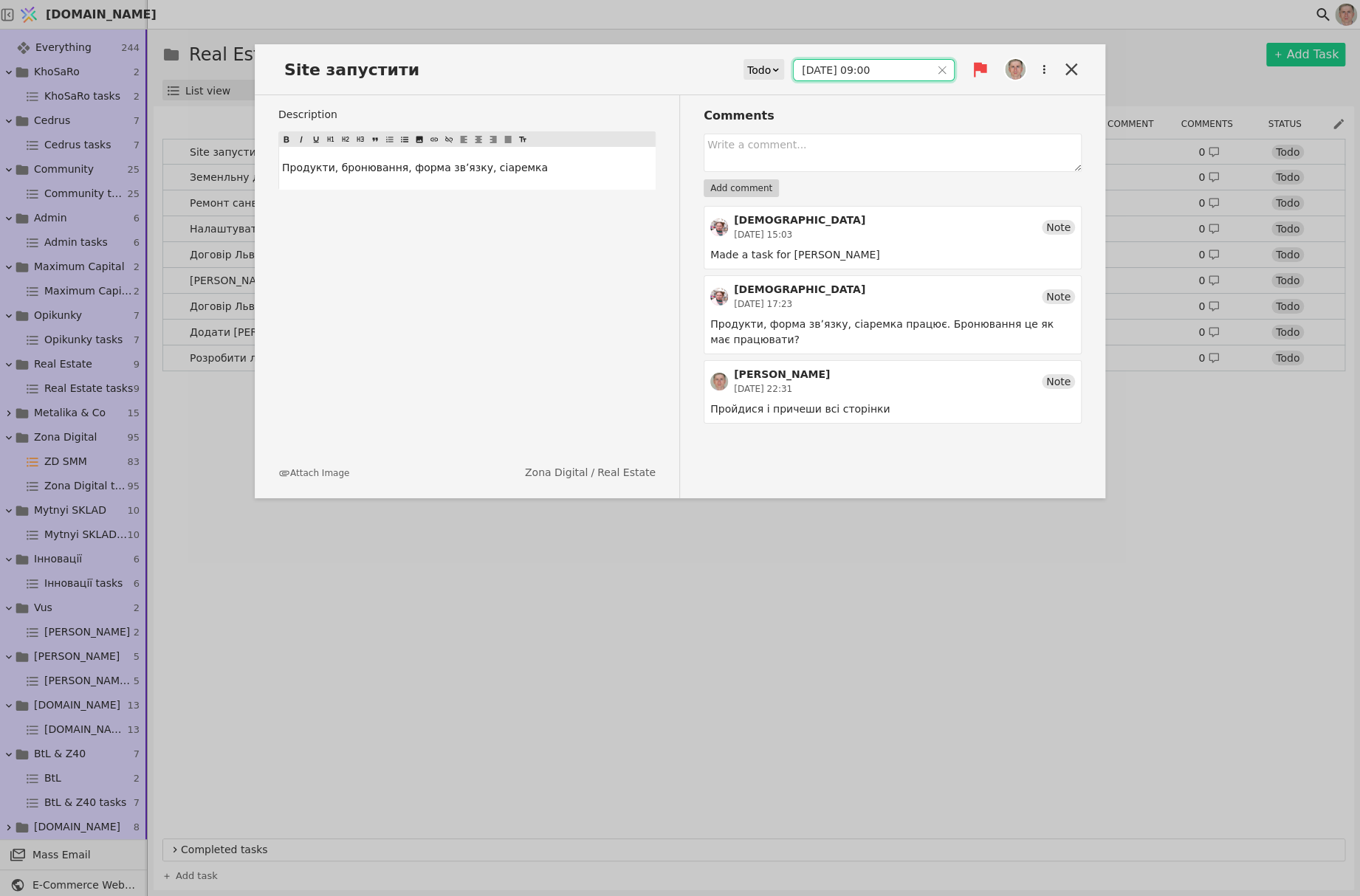
click at [854, 70] on input "[DATE] 09:00" at bounding box center [861, 69] width 137 height 21
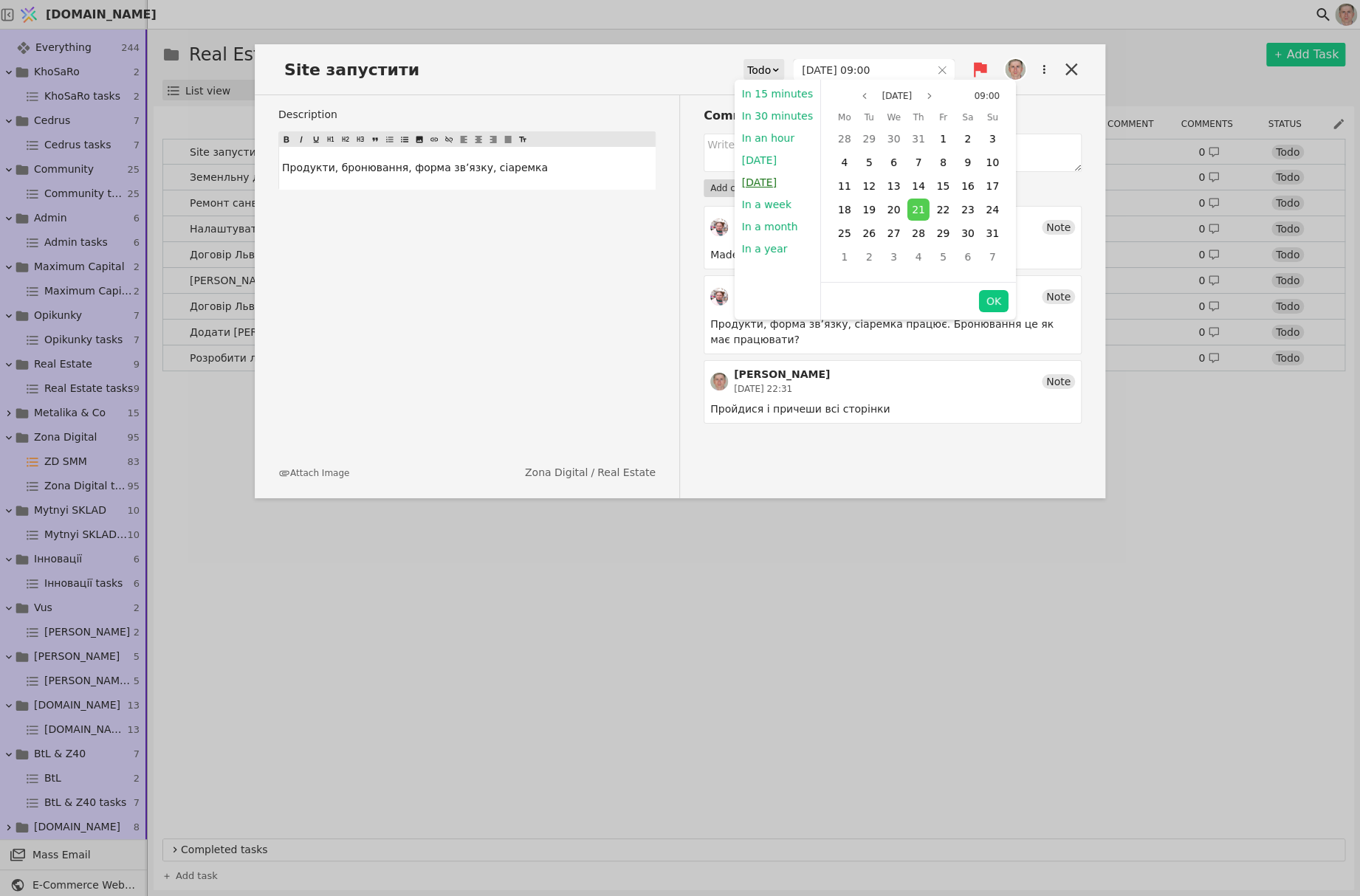
click at [783, 177] on button "[DATE]" at bounding box center [758, 182] width 50 height 22
type input "[DATE] 09:00"
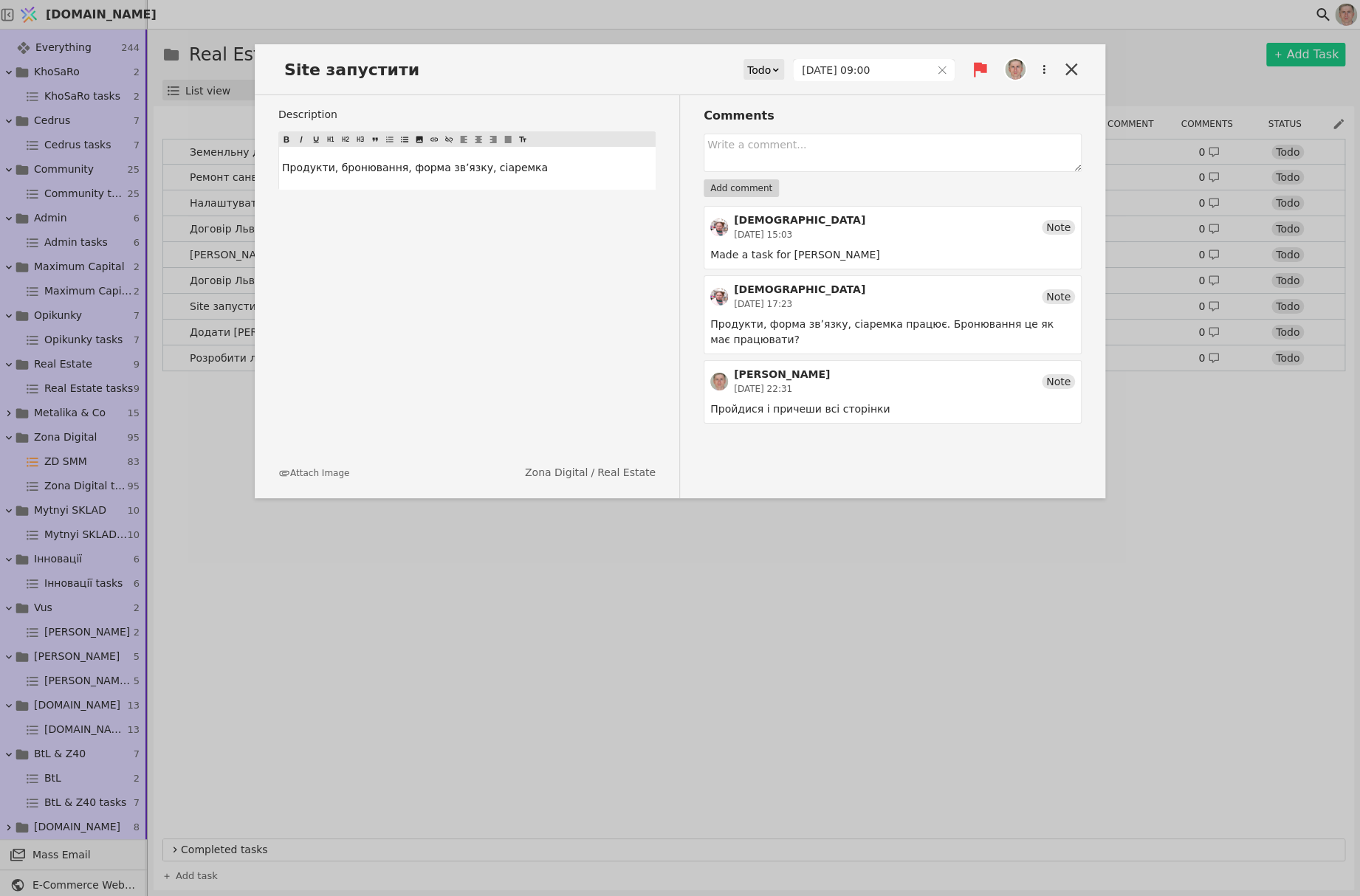
click at [988, 297] on div "[DEMOGRAPHIC_DATA] [DATE] 17:23 Note" at bounding box center [892, 297] width 365 height 29
click at [1074, 64] on icon at bounding box center [1071, 69] width 21 height 21
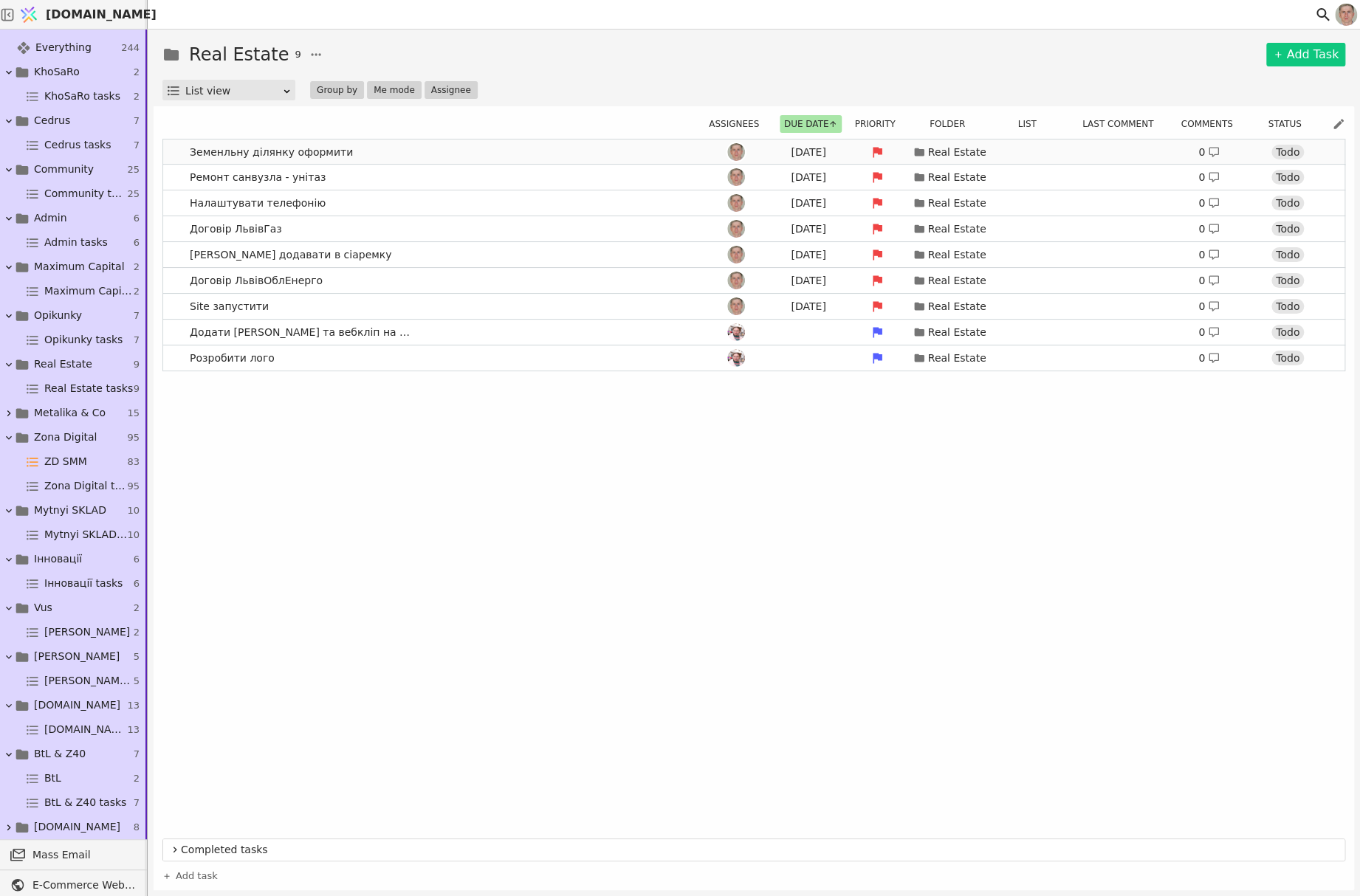
click at [430, 152] on link "Земенльну ділянку оформити [DATE] Real Estate 0 Todo" at bounding box center [754, 152] width 1181 height 25
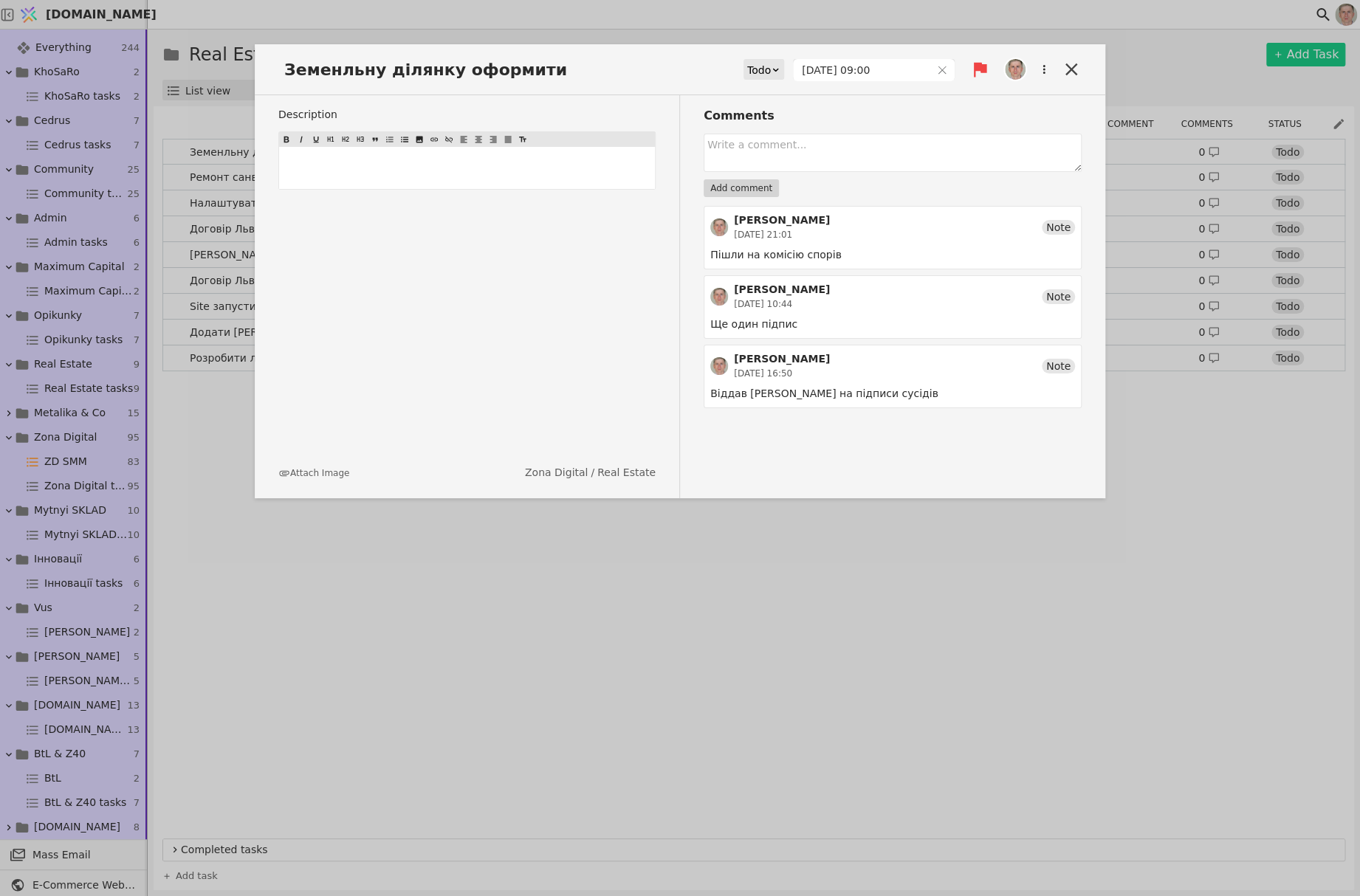
click at [770, 69] on div "Todo" at bounding box center [758, 69] width 24 height 21
click at [778, 109] on div "In Progress" at bounding box center [787, 112] width 61 height 22
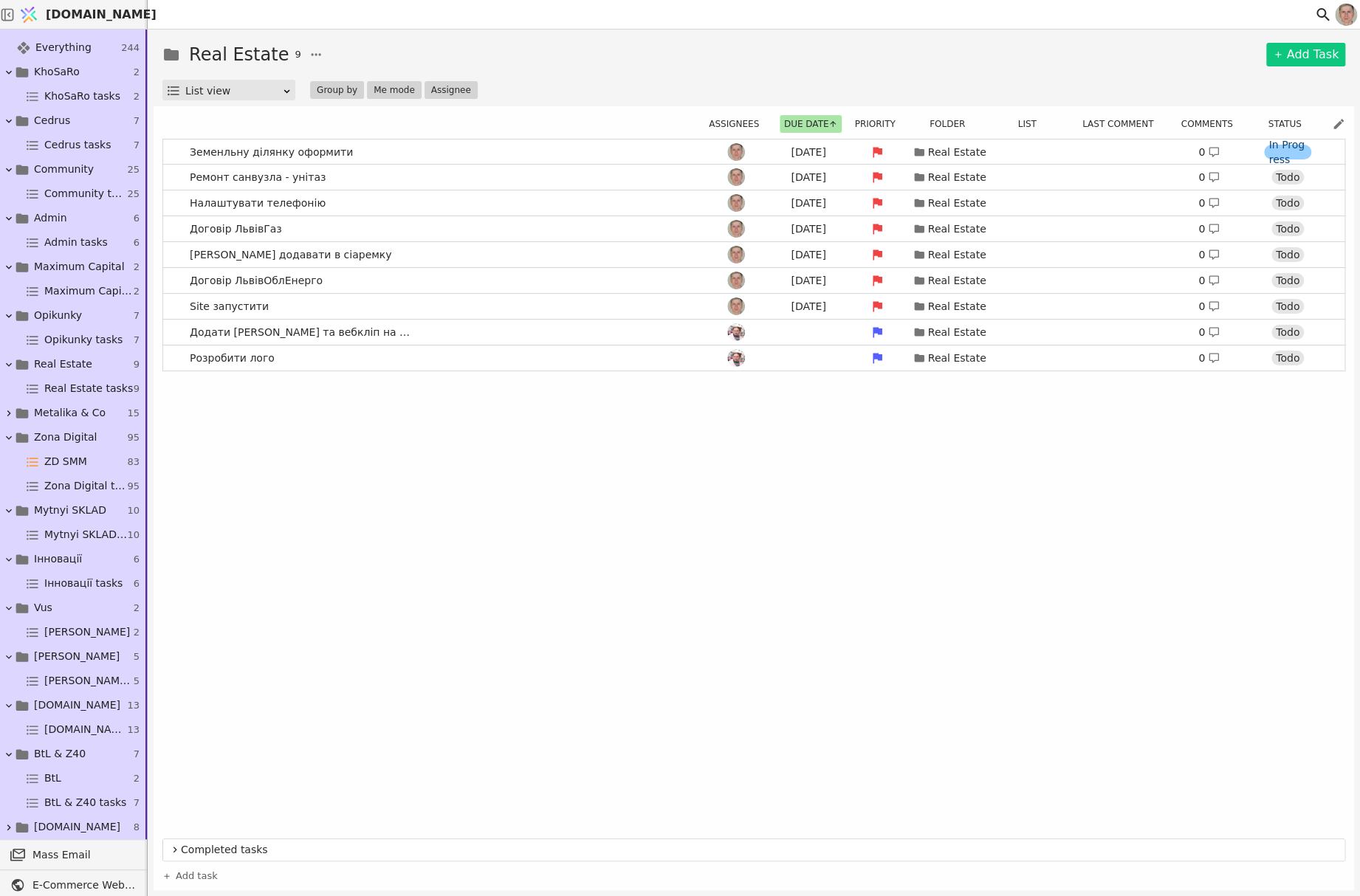
click at [857, 69] on div "Real Estate 9 Add Task List view Group by Me mode Assignee" at bounding box center [754, 70] width 1182 height 59
drag, startPoint x: 378, startPoint y: 154, endPoint x: 440, endPoint y: 149, distance: 62.2
click at [378, 154] on link "Земенльну ділянку оформити [DATE] Real Estate 0 In Progress" at bounding box center [754, 152] width 1181 height 25
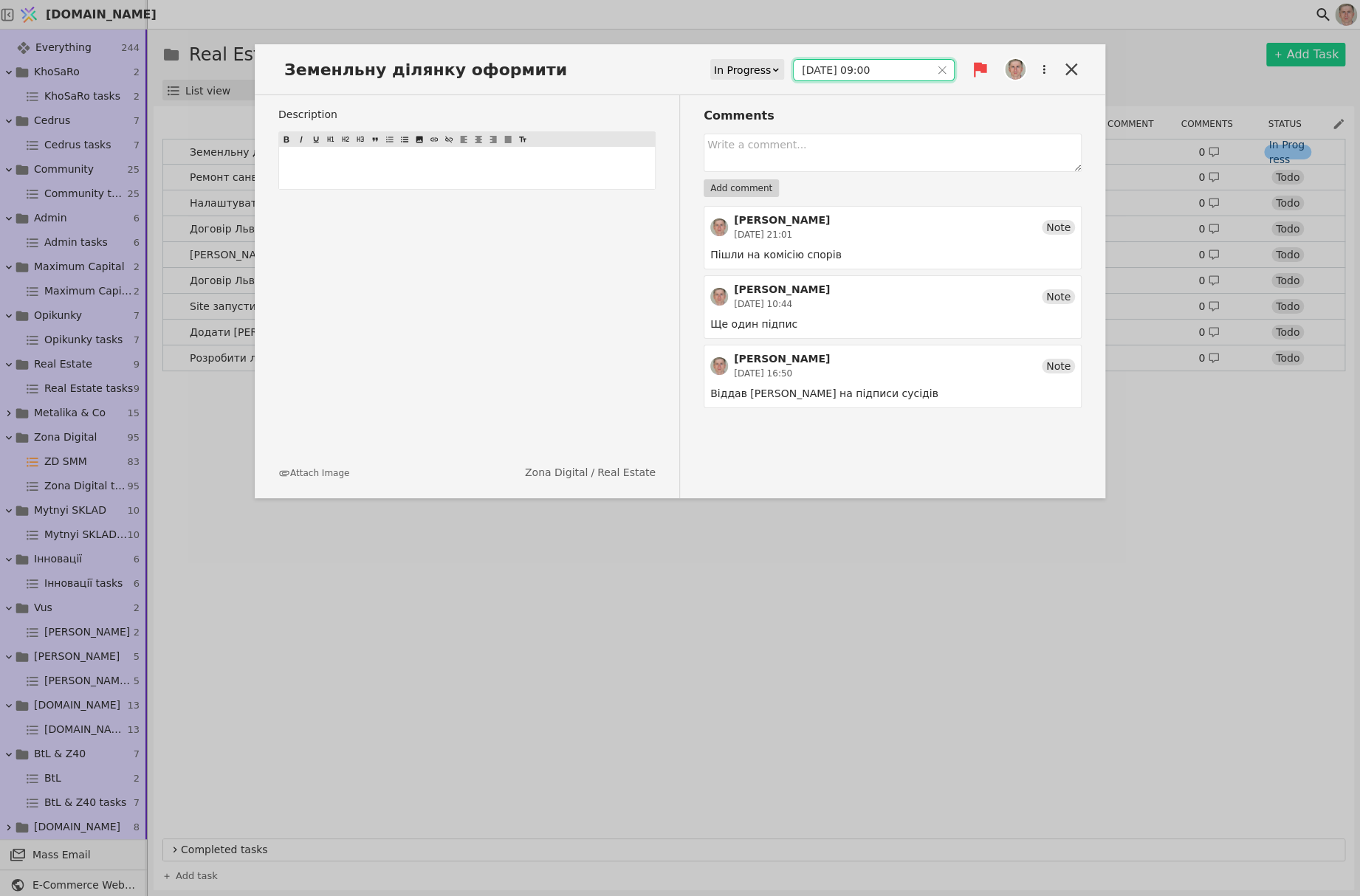
click at [858, 71] on input "[DATE] 09:00" at bounding box center [861, 69] width 137 height 21
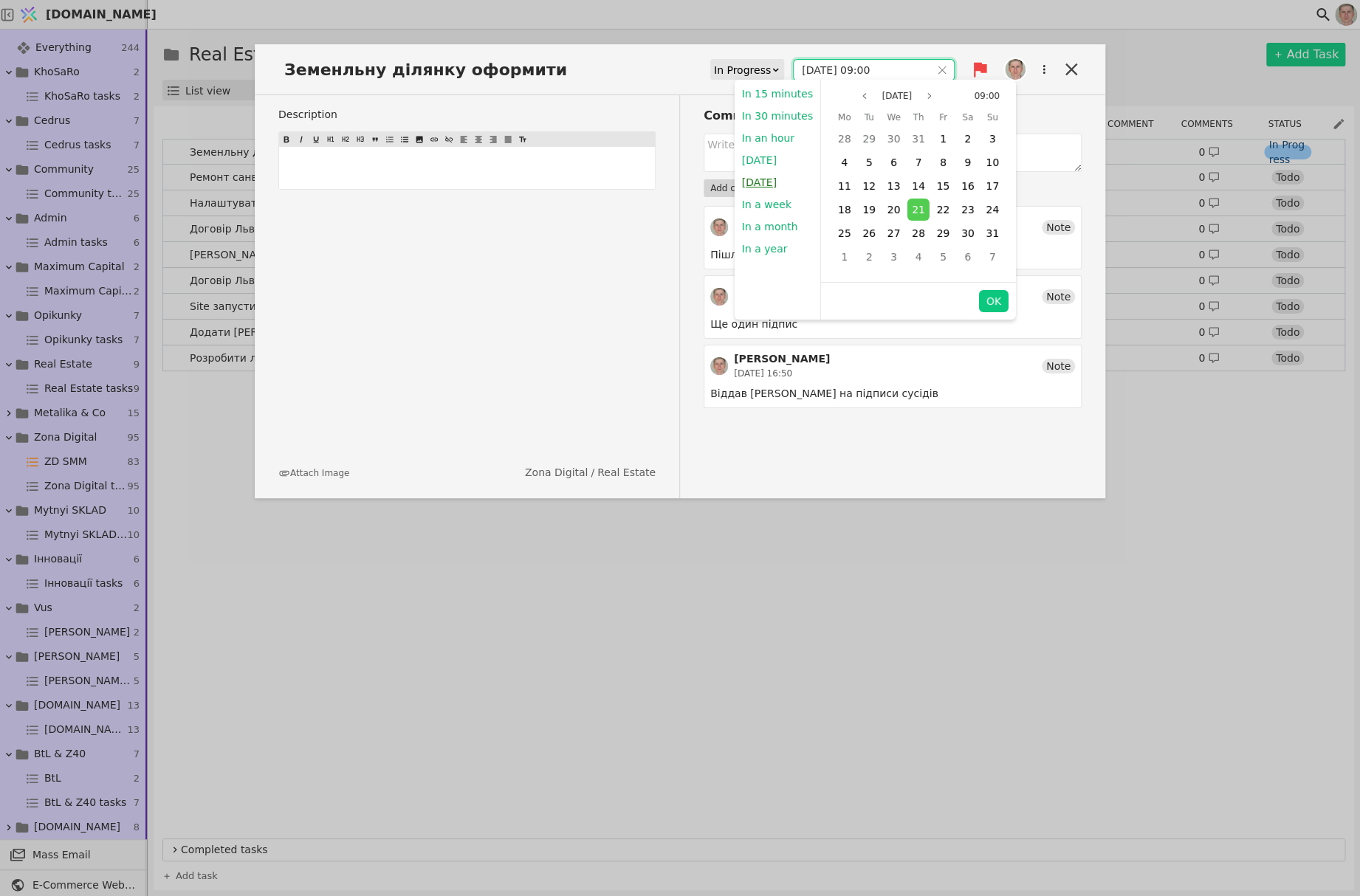
click at [756, 179] on button "[DATE]" at bounding box center [758, 182] width 50 height 22
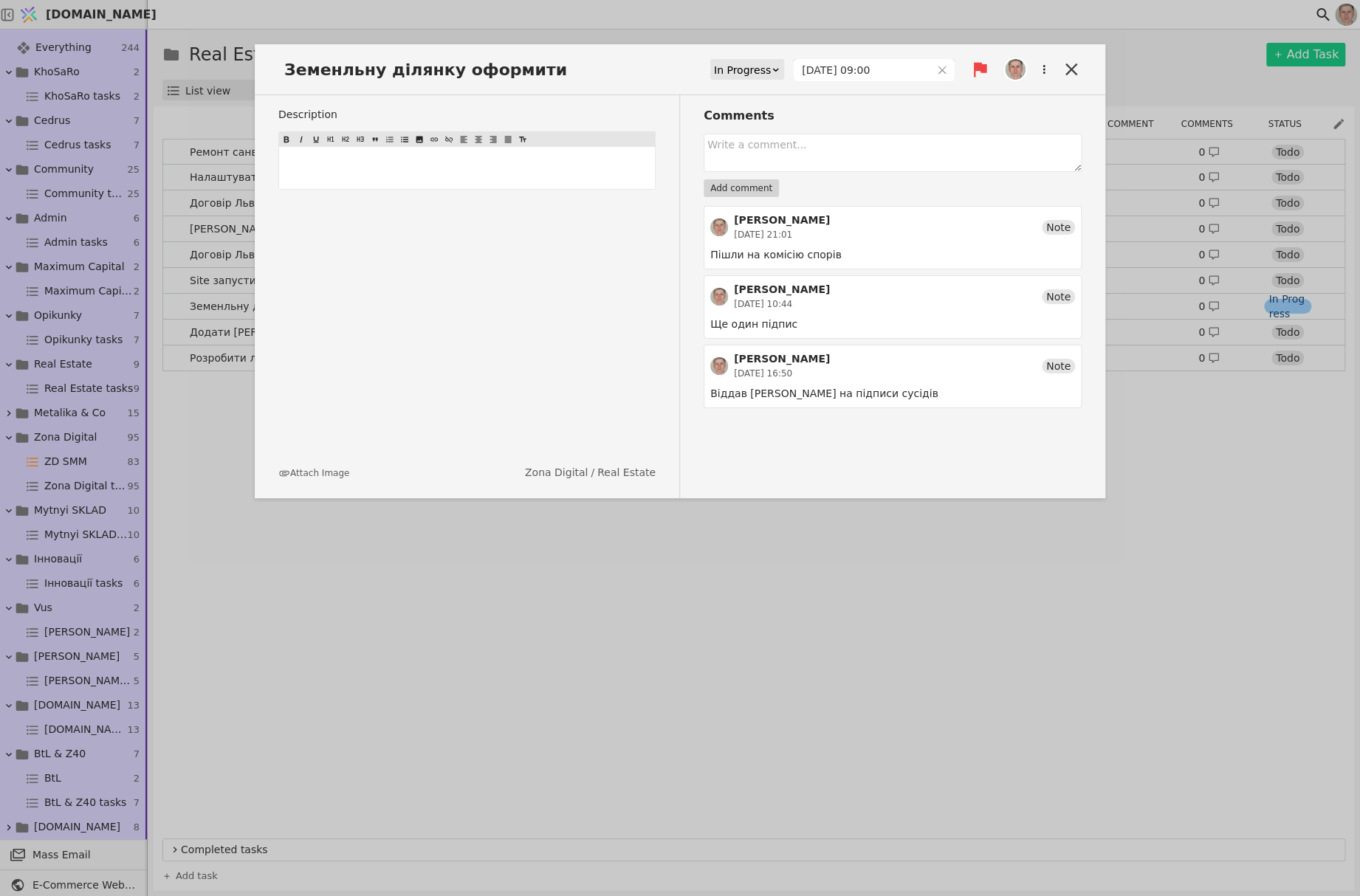
type input "[DATE] 09:00"
click at [1066, 65] on icon at bounding box center [1071, 69] width 11 height 11
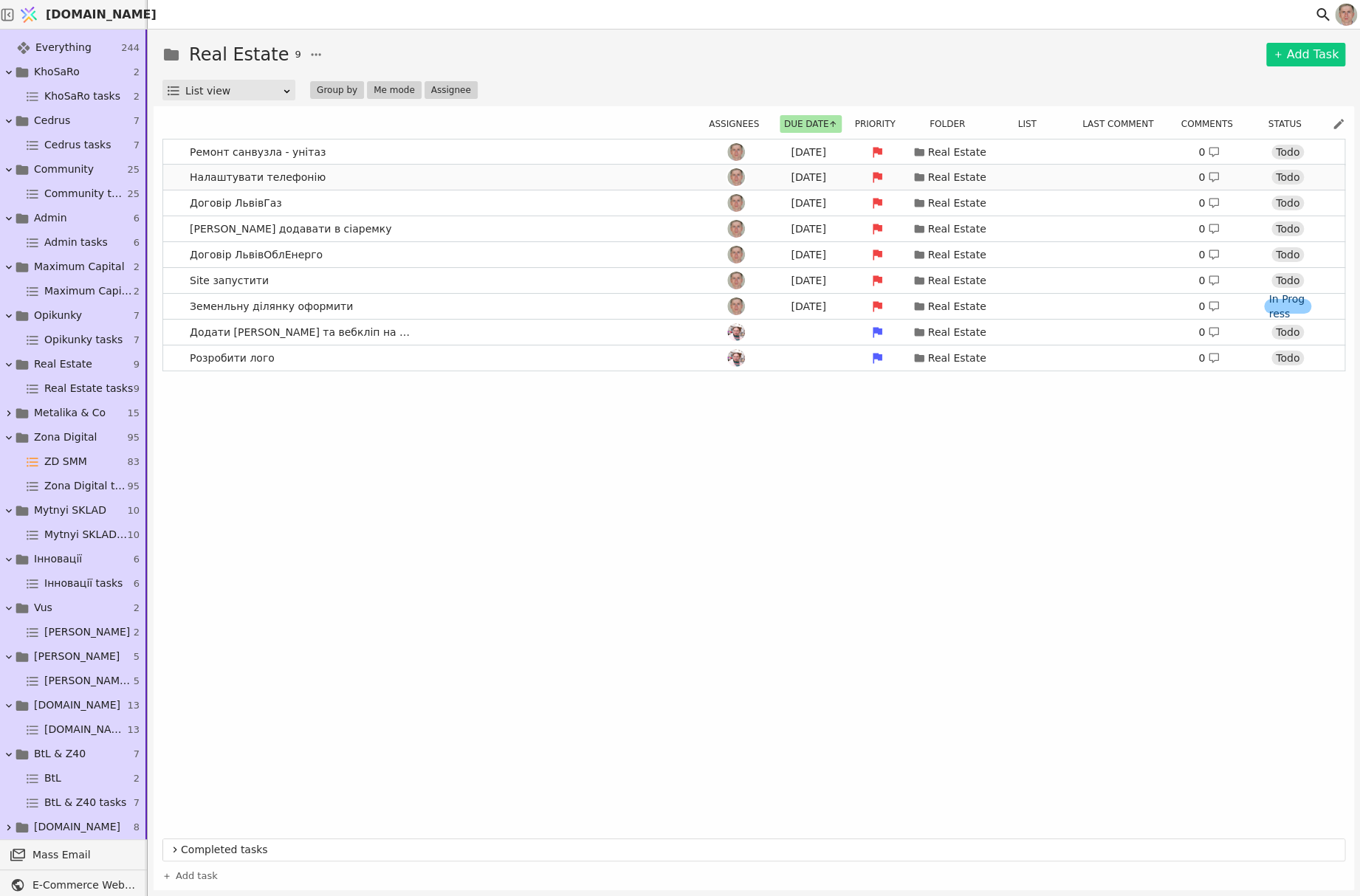
drag, startPoint x: 379, startPoint y: 178, endPoint x: 387, endPoint y: 176, distance: 8.2
click at [379, 177] on link "Налаштувати телефонію [DATE] Real Estate 0 Todo" at bounding box center [754, 177] width 1181 height 25
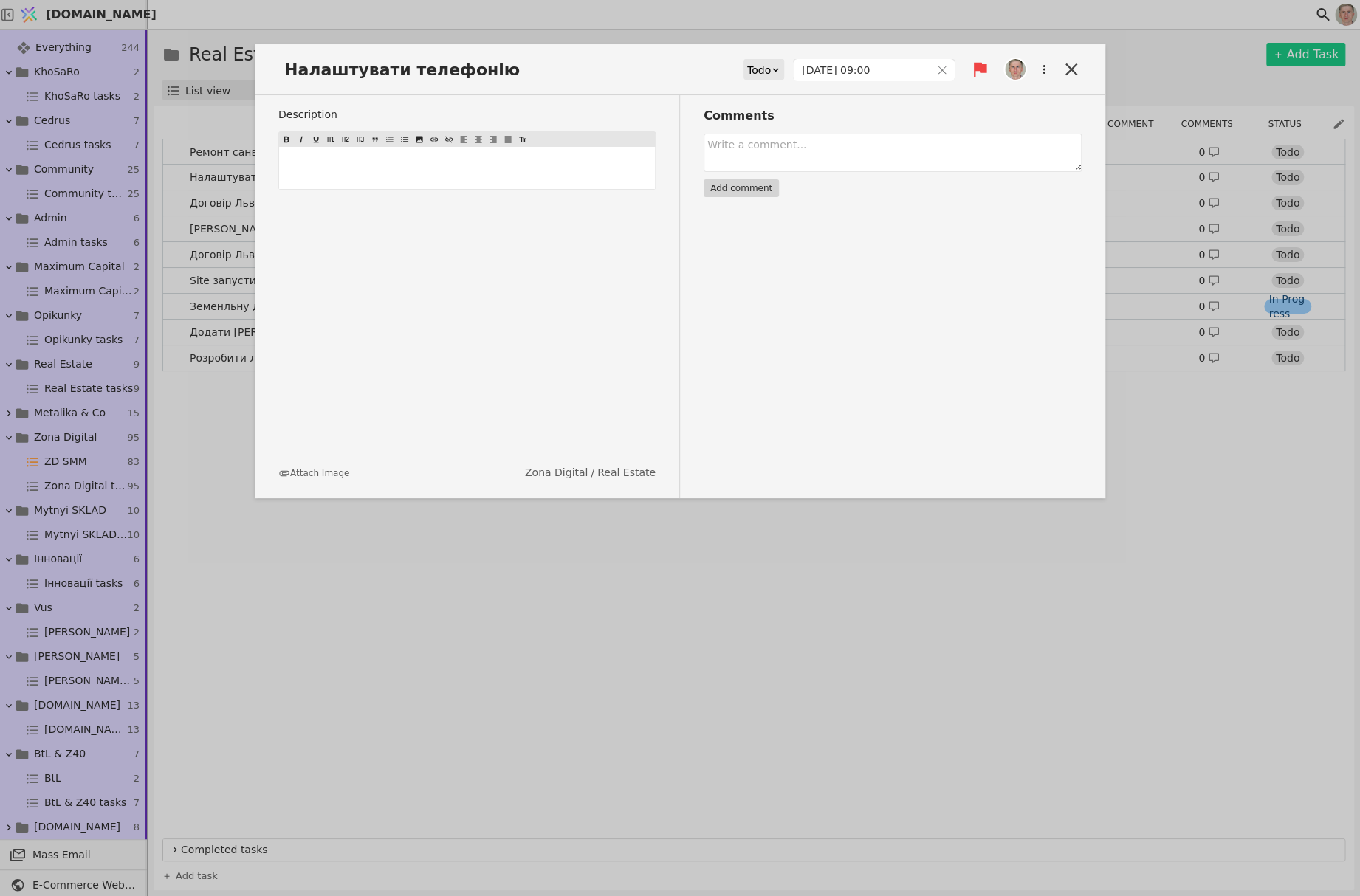
click at [770, 70] on div "Todo" at bounding box center [758, 69] width 24 height 21
click at [783, 115] on div "In Progress" at bounding box center [787, 112] width 61 height 22
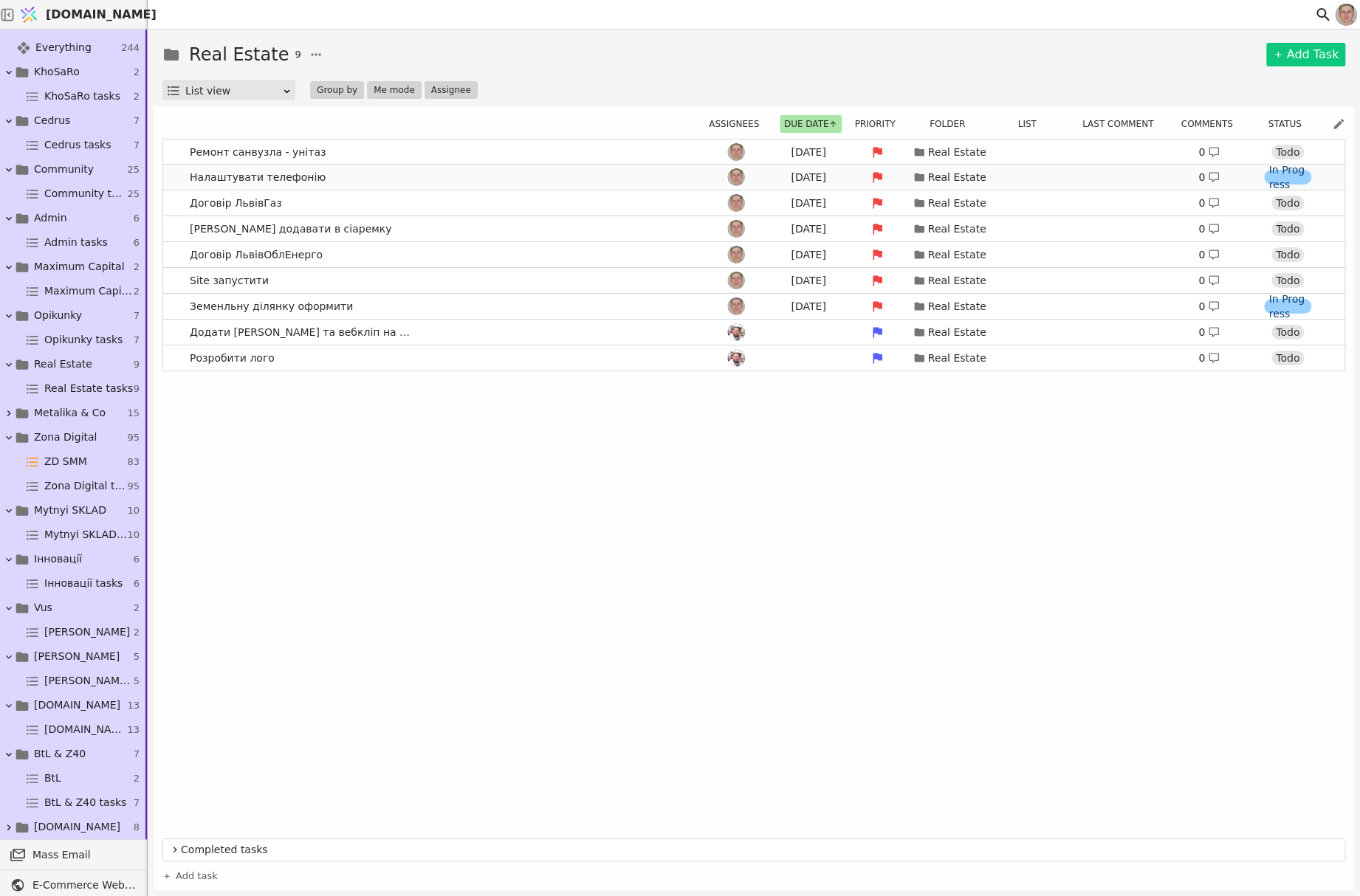
click at [447, 175] on link "Налаштувати телефонію [DATE] Real Estate 0 In Progress" at bounding box center [754, 177] width 1181 height 25
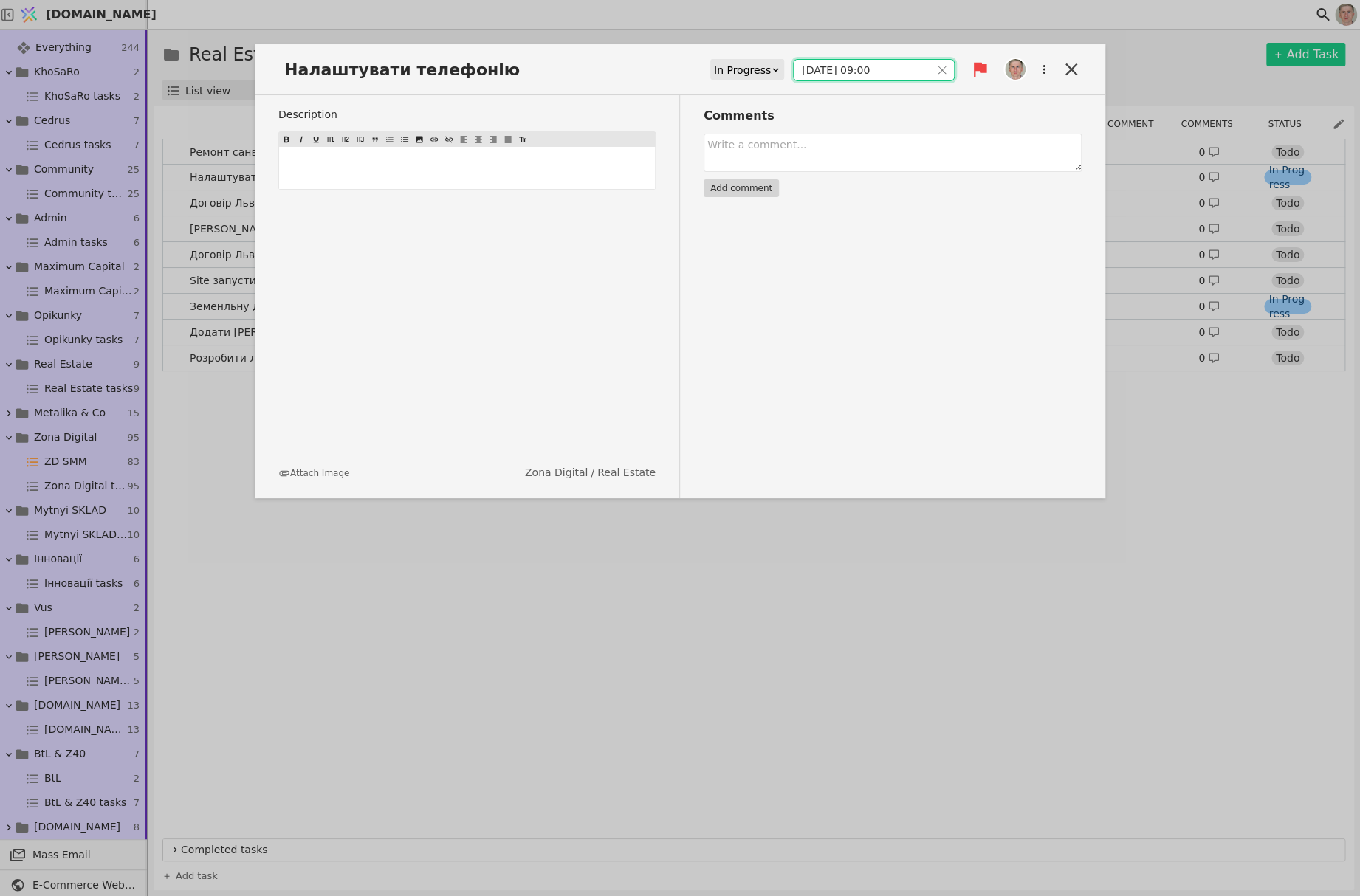
click at [841, 73] on input "[DATE] 09:00" at bounding box center [861, 69] width 137 height 21
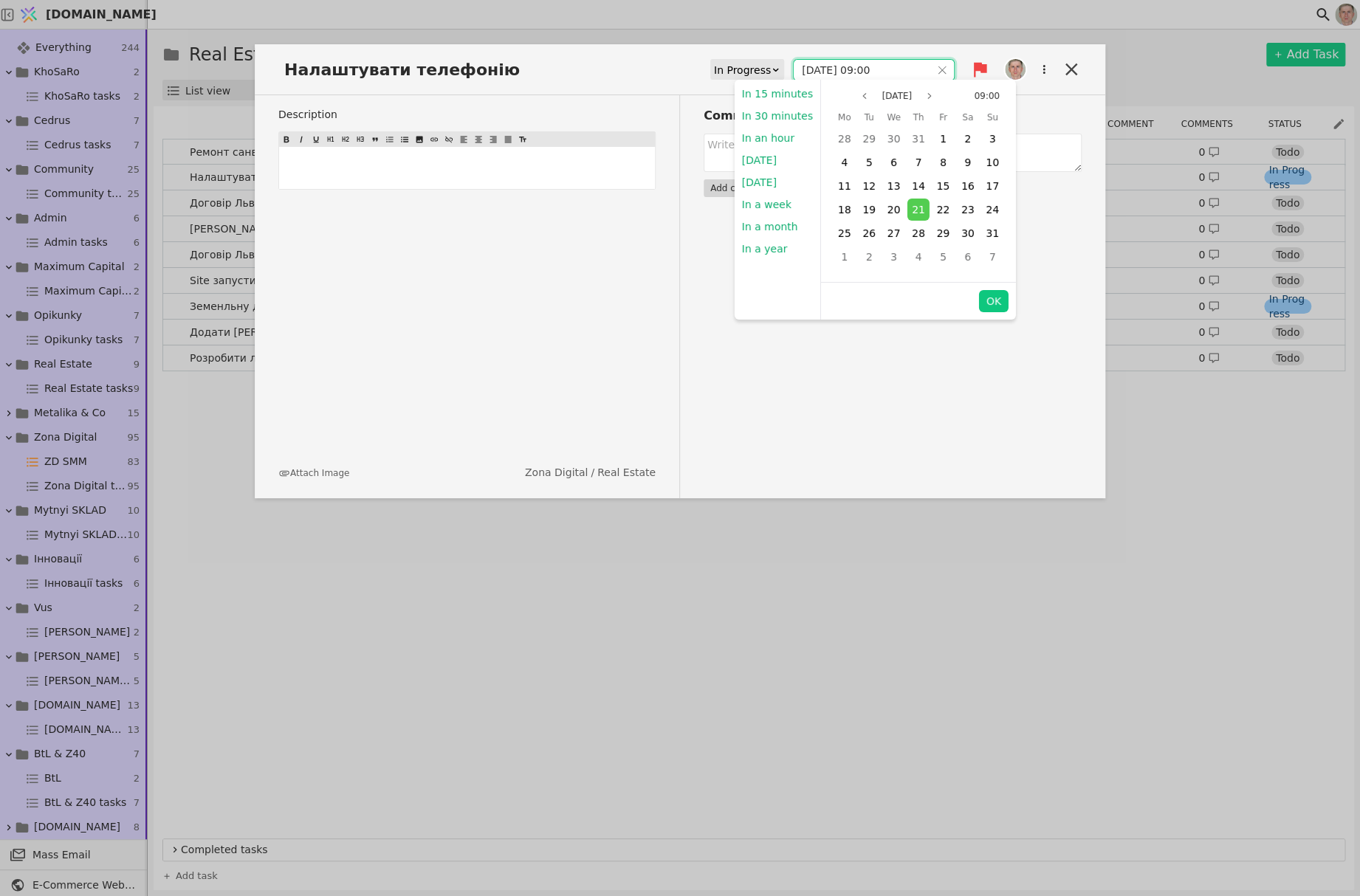
click at [838, 69] on input "[DATE] 09:00" at bounding box center [861, 69] width 137 height 21
click at [765, 177] on button "[DATE]" at bounding box center [758, 182] width 50 height 22
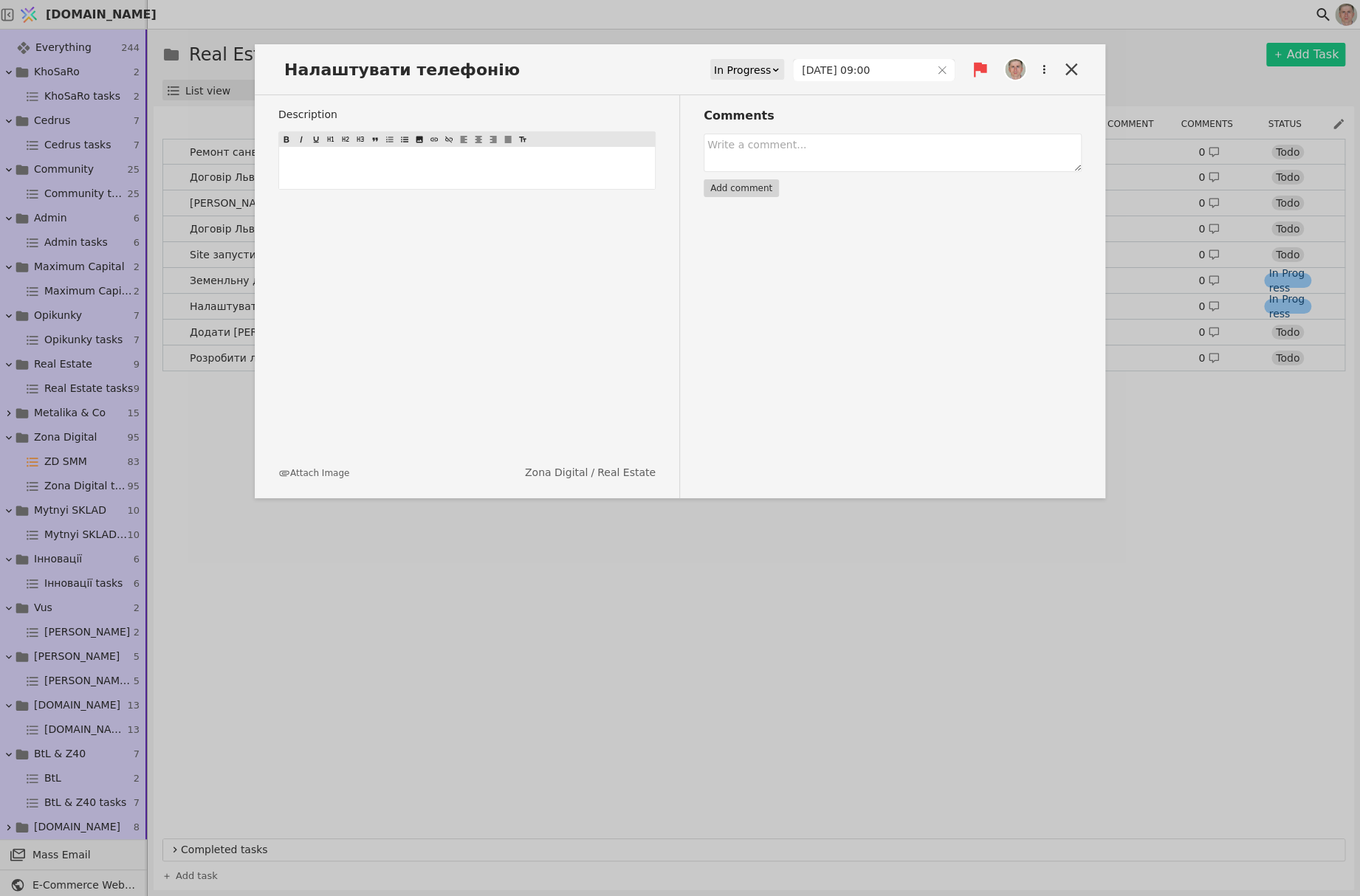
click at [985, 299] on div "Comments Add comment" at bounding box center [880, 297] width 401 height 403
type input "[DATE] 09:00"
click at [1069, 68] on icon at bounding box center [1071, 69] width 21 height 21
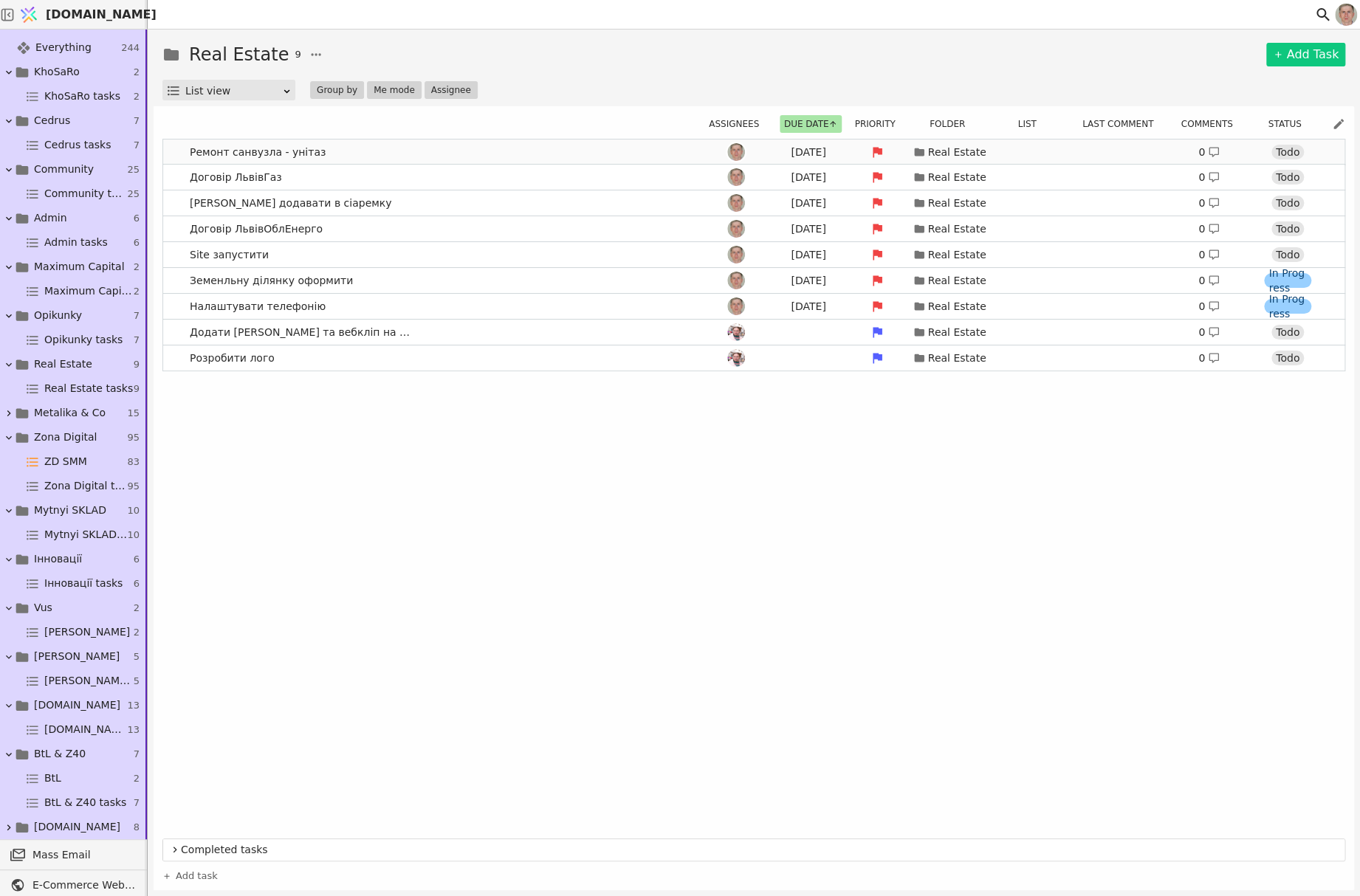
click at [412, 150] on link "Ремонт санвузла - унітаз [DATE] Real Estate 0 Todo" at bounding box center [754, 152] width 1181 height 25
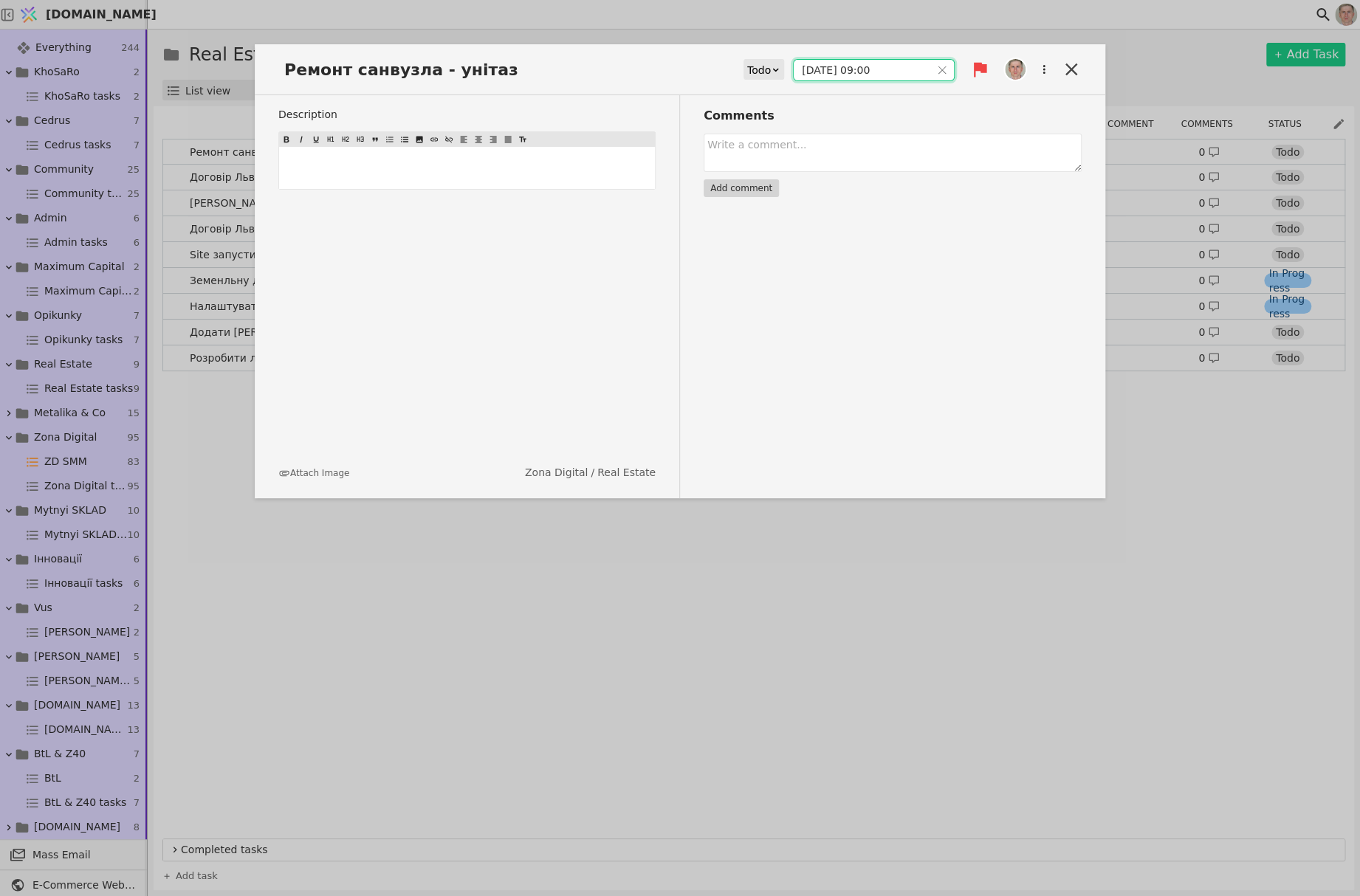
click at [838, 67] on input "[DATE] 09:00" at bounding box center [861, 69] width 137 height 21
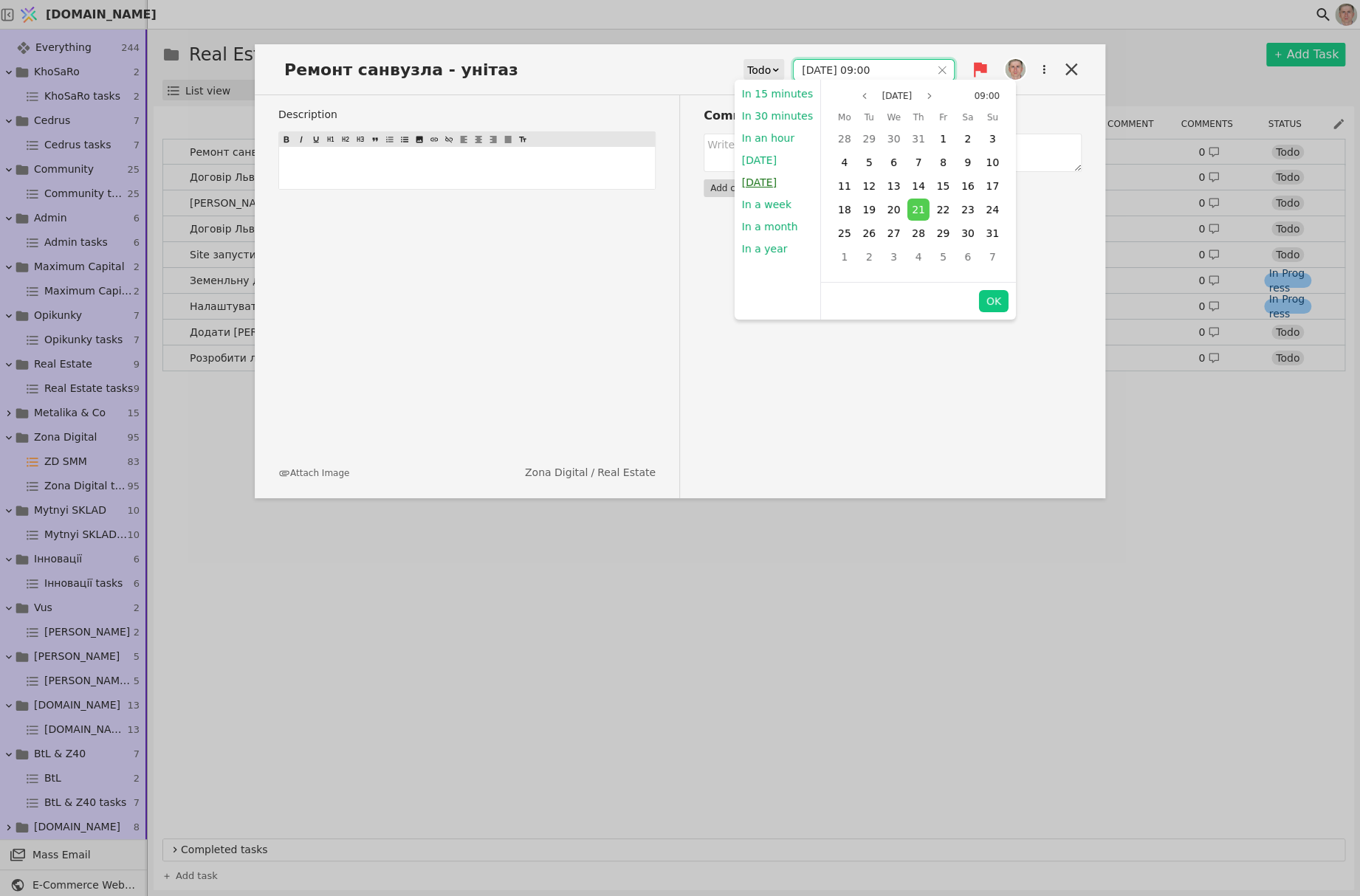
click at [772, 181] on button "[DATE]" at bounding box center [758, 182] width 50 height 22
click at [990, 302] on div "Comments Add comment" at bounding box center [880, 297] width 401 height 403
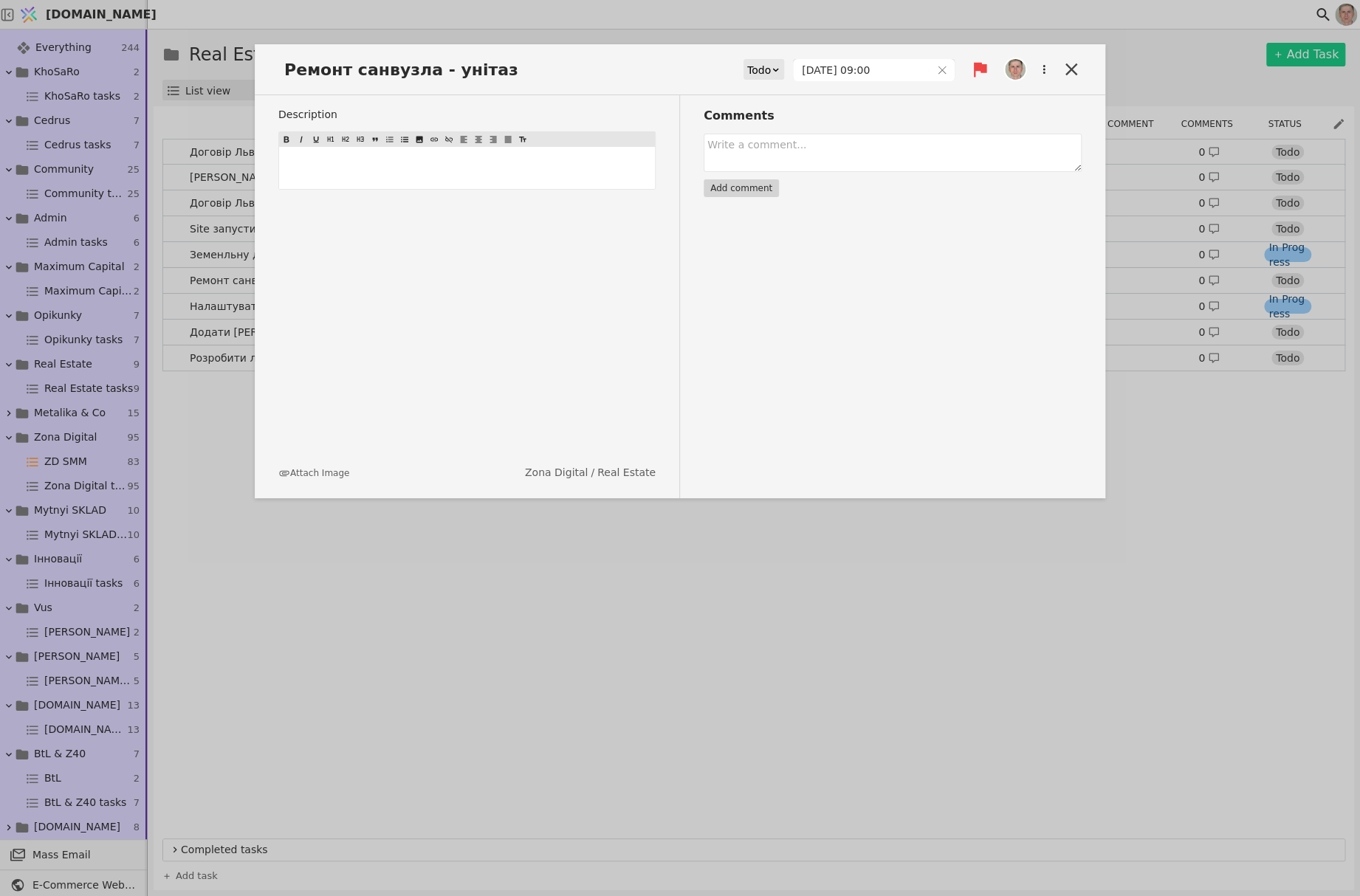
type input "[DATE] 09:00"
click at [1066, 71] on icon at bounding box center [1071, 69] width 21 height 21
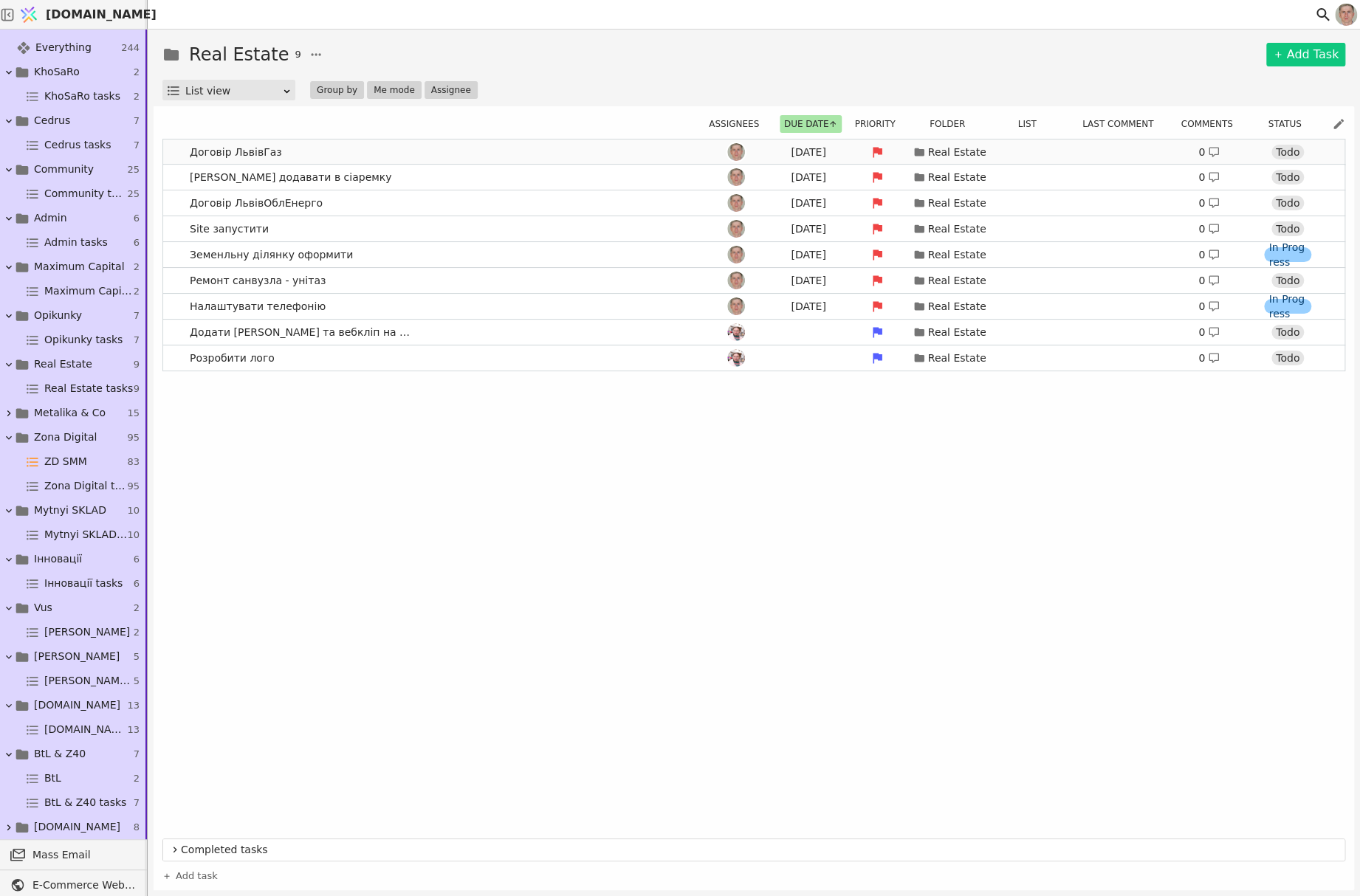
click at [447, 148] on link "Договір ЛьвівГаз [DATE] Real Estate 0 Todo" at bounding box center [754, 152] width 1181 height 25
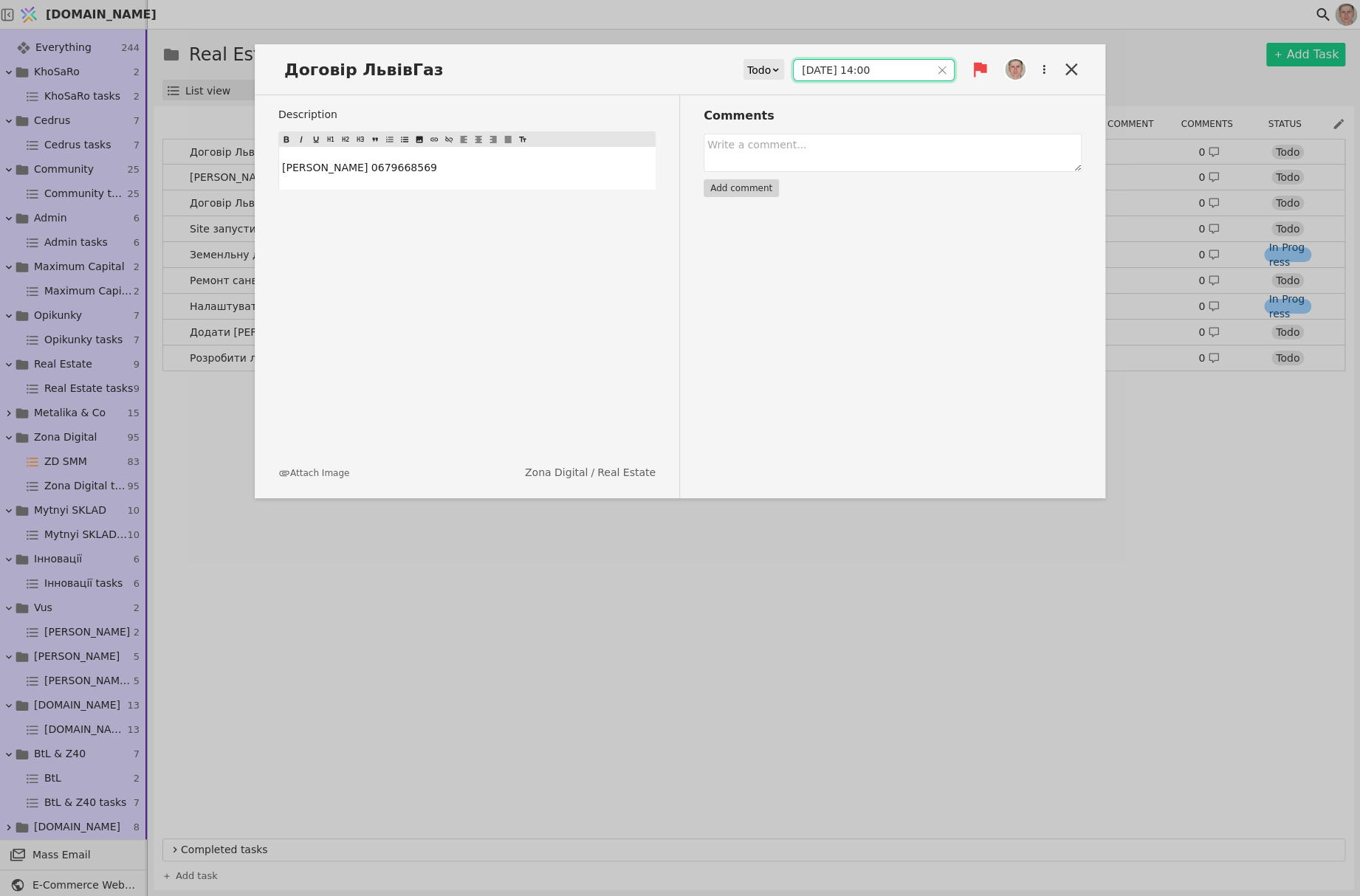
click at [838, 69] on input "[DATE] 14:00" at bounding box center [861, 69] width 137 height 21
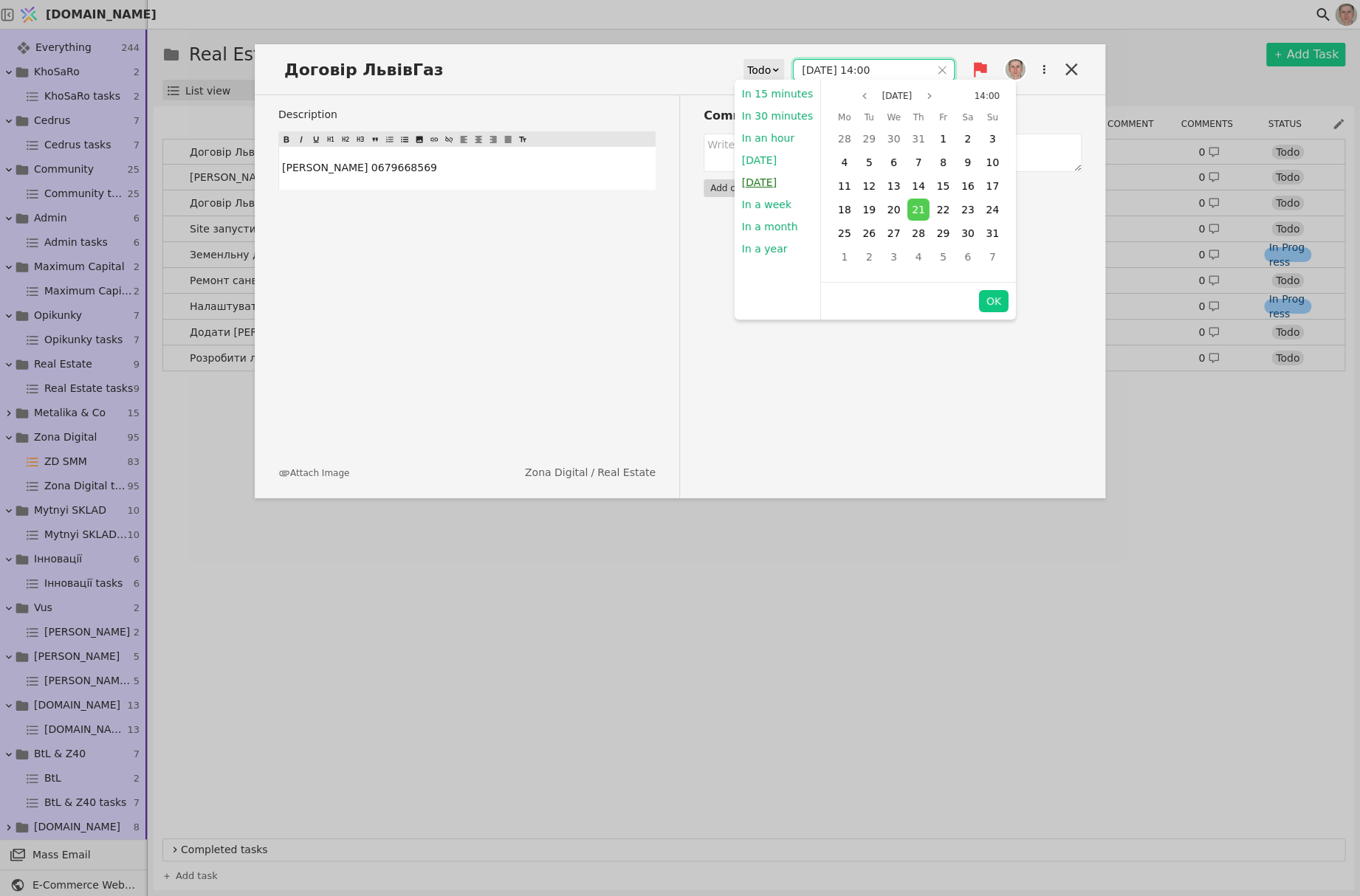
click at [757, 185] on button "[DATE]" at bounding box center [758, 182] width 50 height 22
click at [995, 297] on div "Comments Add comment" at bounding box center [880, 297] width 401 height 403
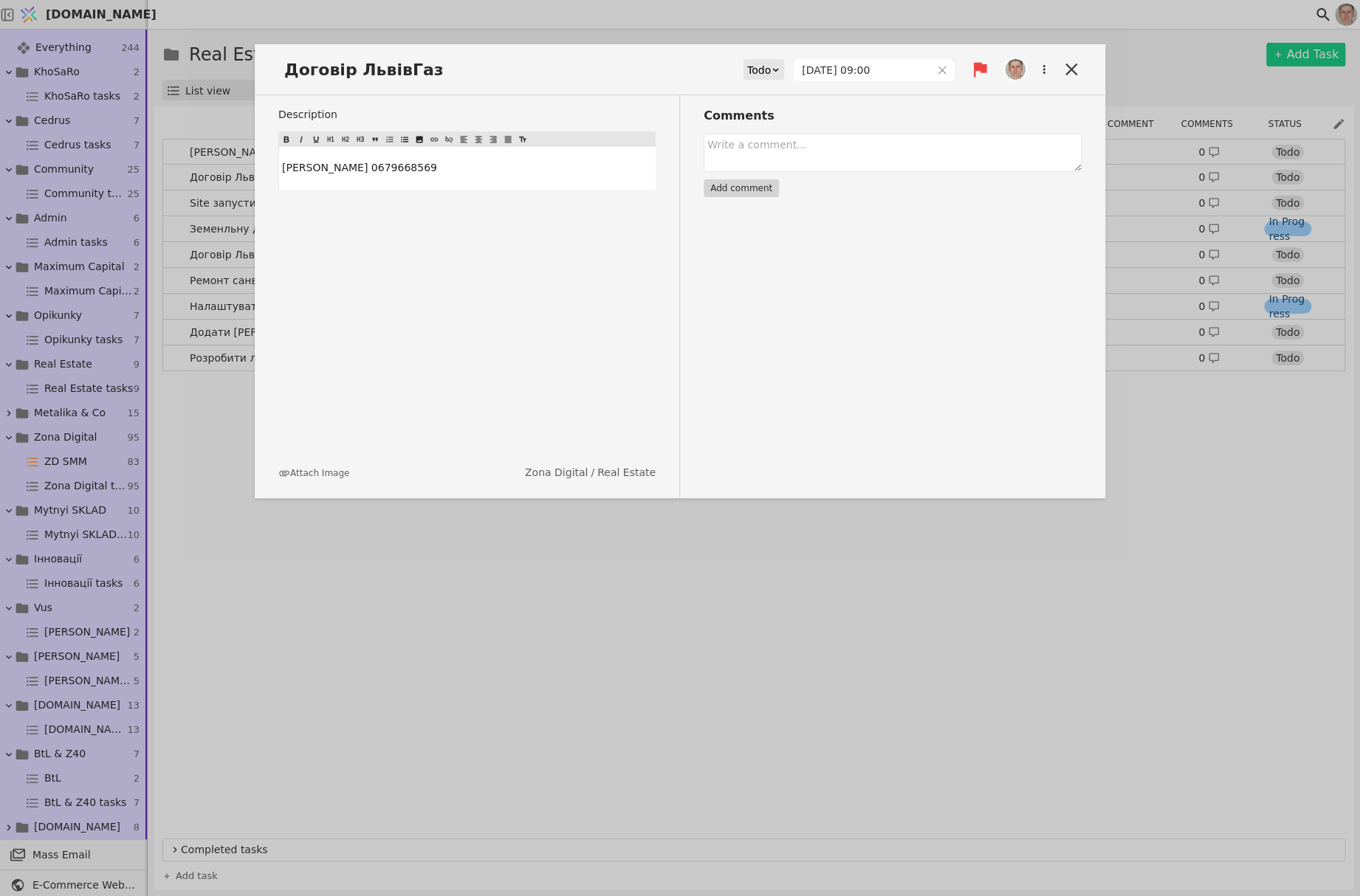
type input "[DATE] 09:00"
click at [1069, 68] on icon at bounding box center [1071, 69] width 11 height 11
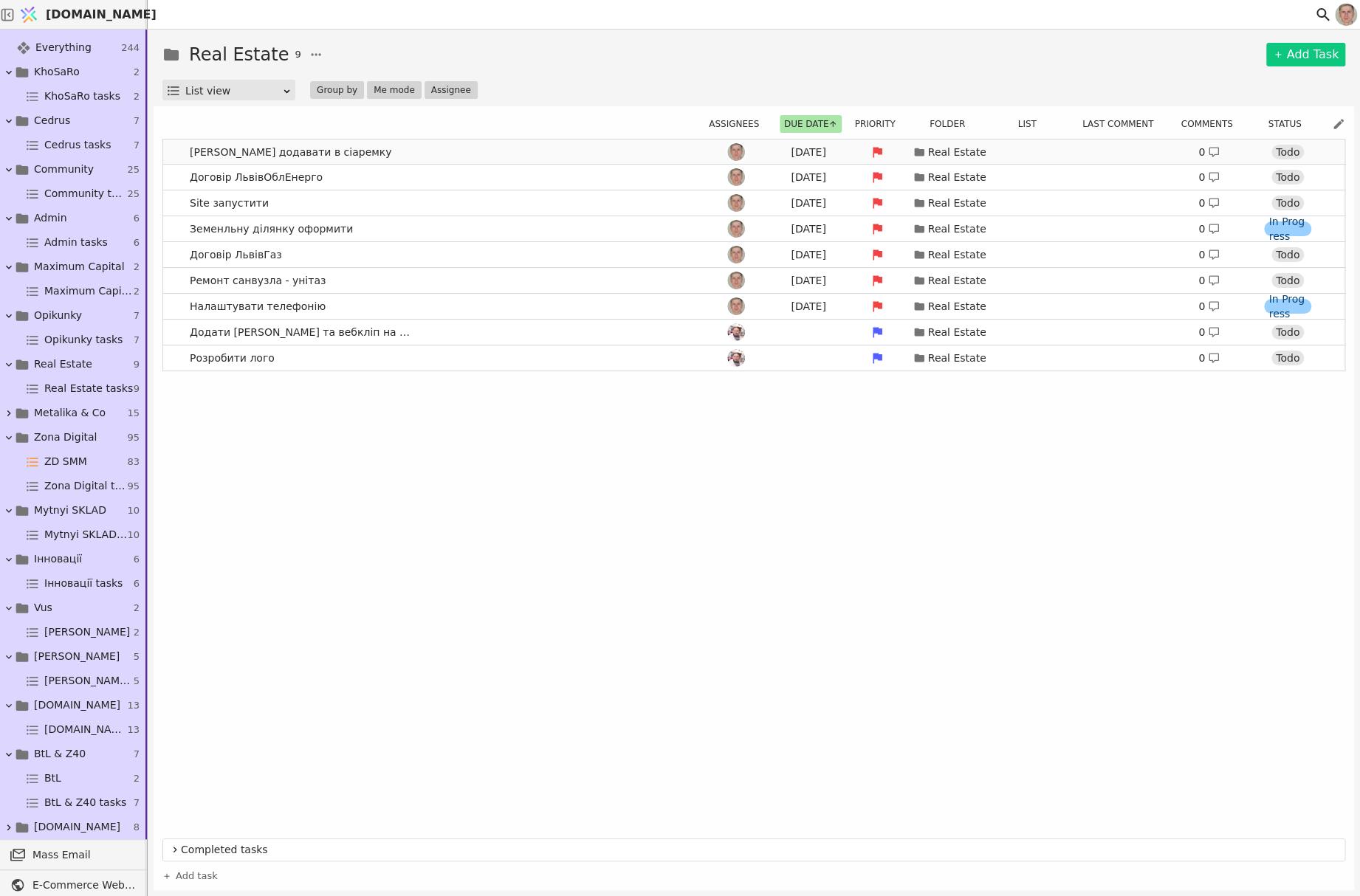
click at [812, 149] on div "[DATE]" at bounding box center [808, 153] width 66 height 15
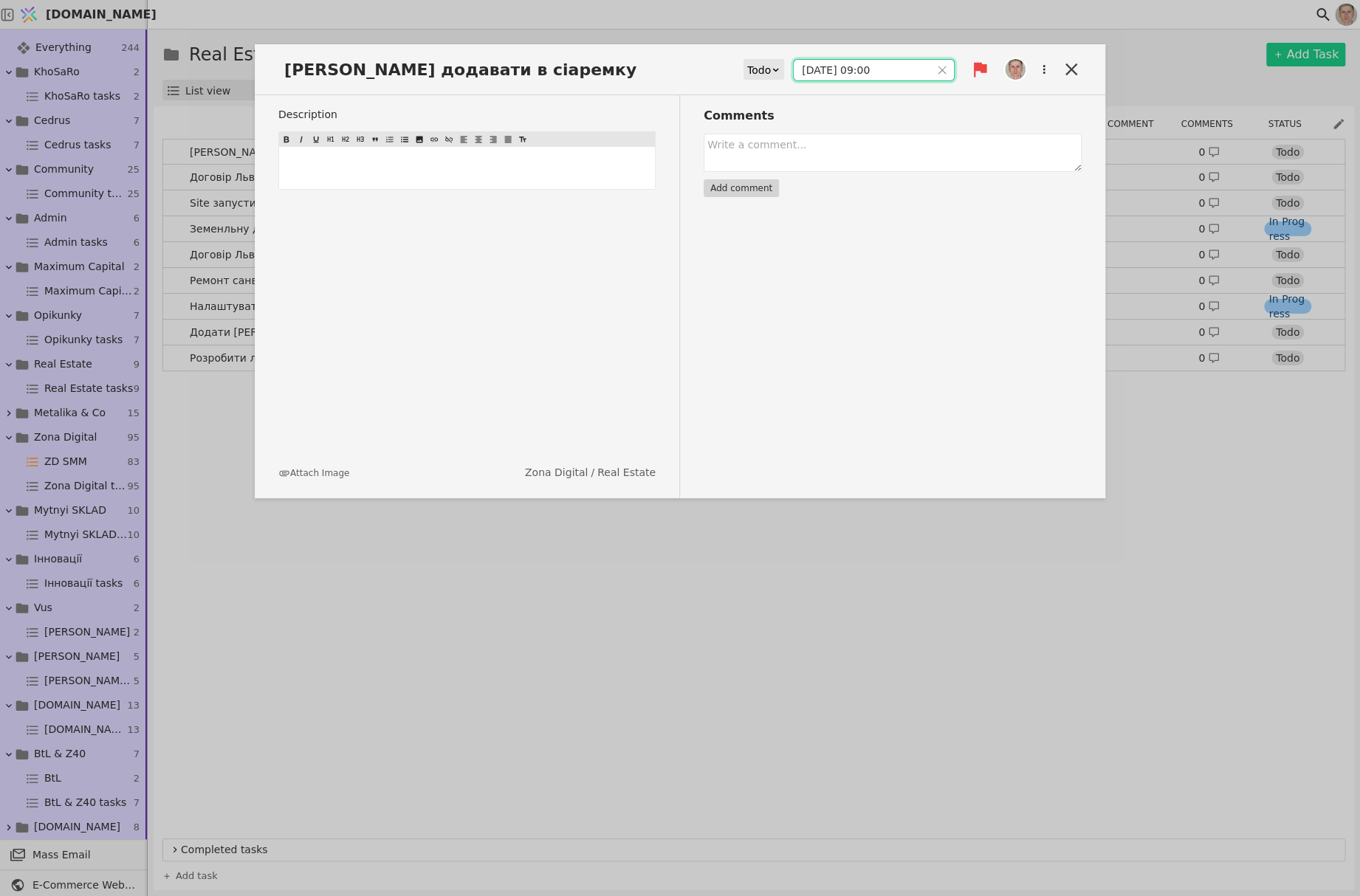
click at [863, 67] on input "[DATE] 09:00" at bounding box center [861, 69] width 137 height 21
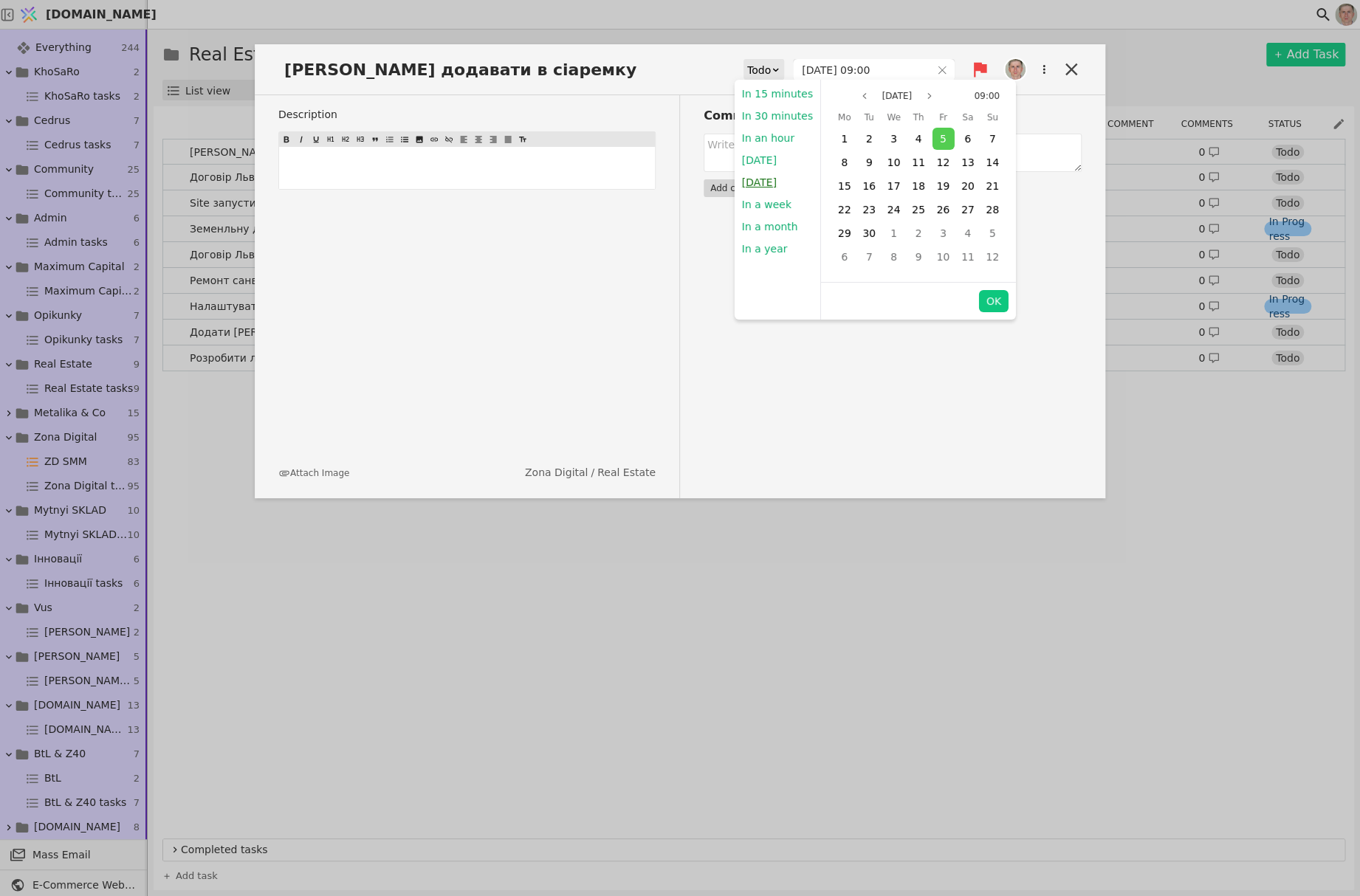
click at [763, 181] on button "[DATE]" at bounding box center [758, 182] width 50 height 22
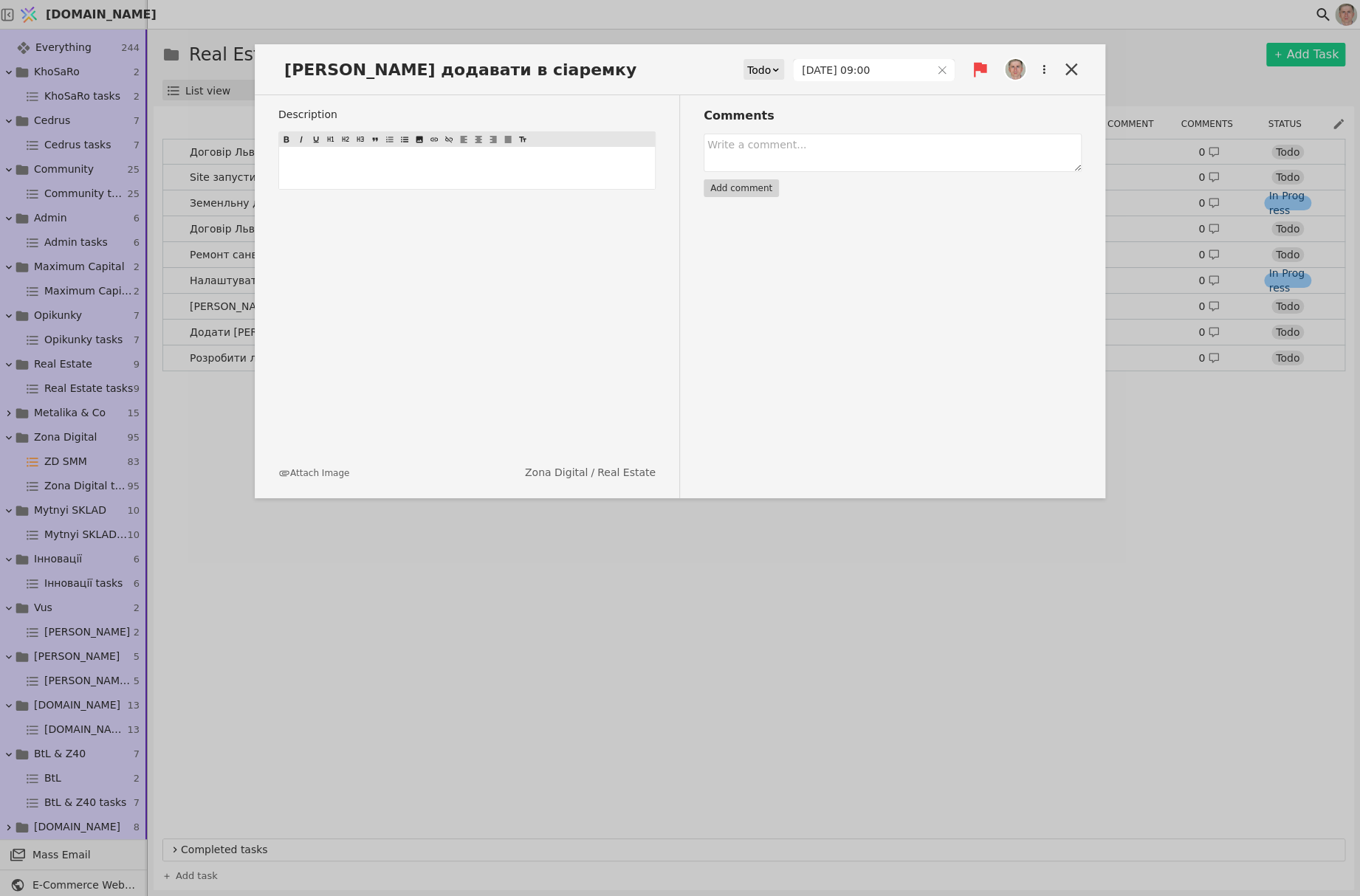
type input "[DATE] 09:00"
drag, startPoint x: 1067, startPoint y: 67, endPoint x: 1042, endPoint y: 94, distance: 36.8
click at [1068, 67] on icon at bounding box center [1071, 69] width 21 height 21
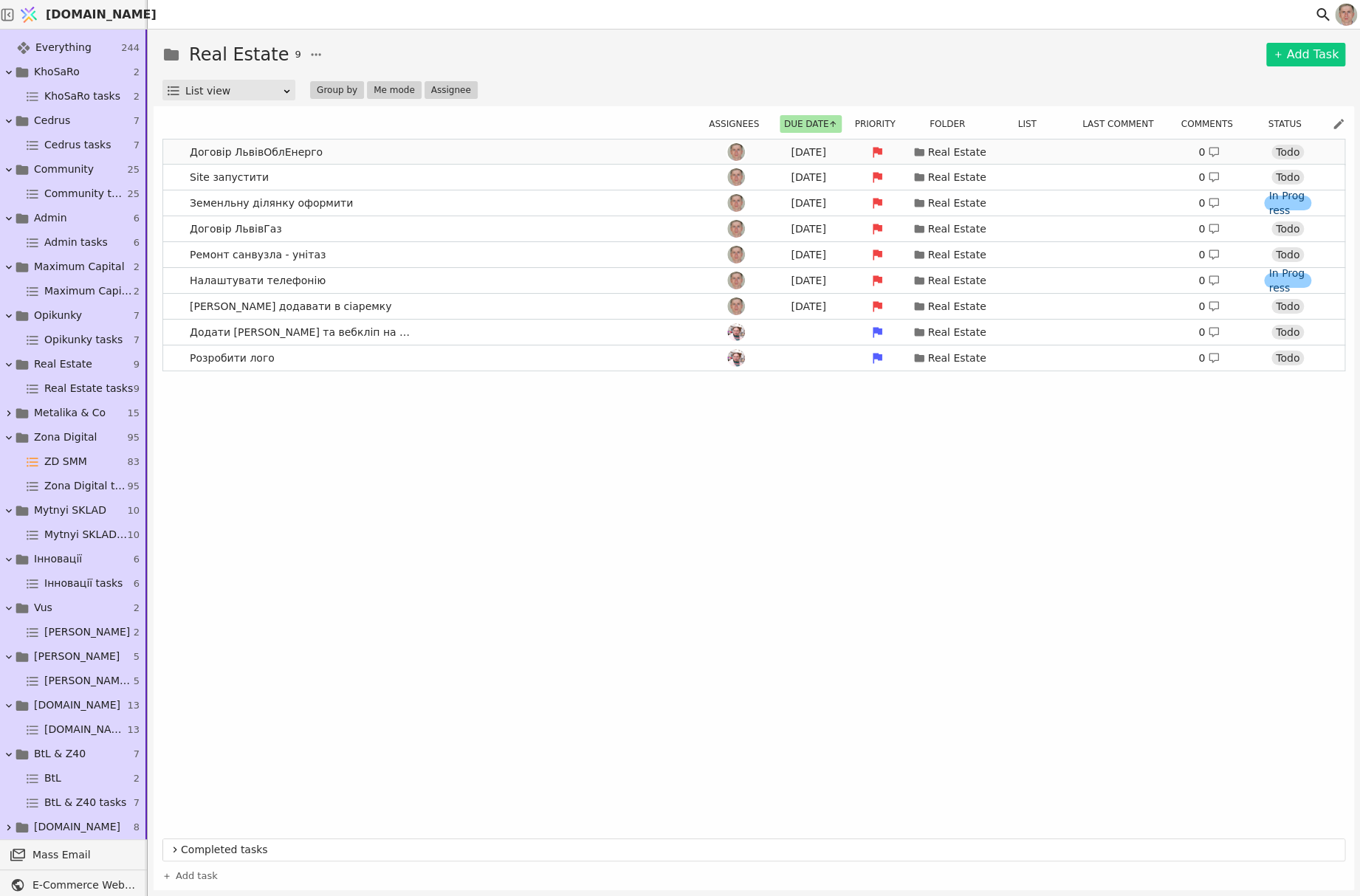
click at [413, 146] on link "Договір ЛьвівОблЕнерго [DATE] Real Estate 0 Todo" at bounding box center [754, 152] width 1181 height 25
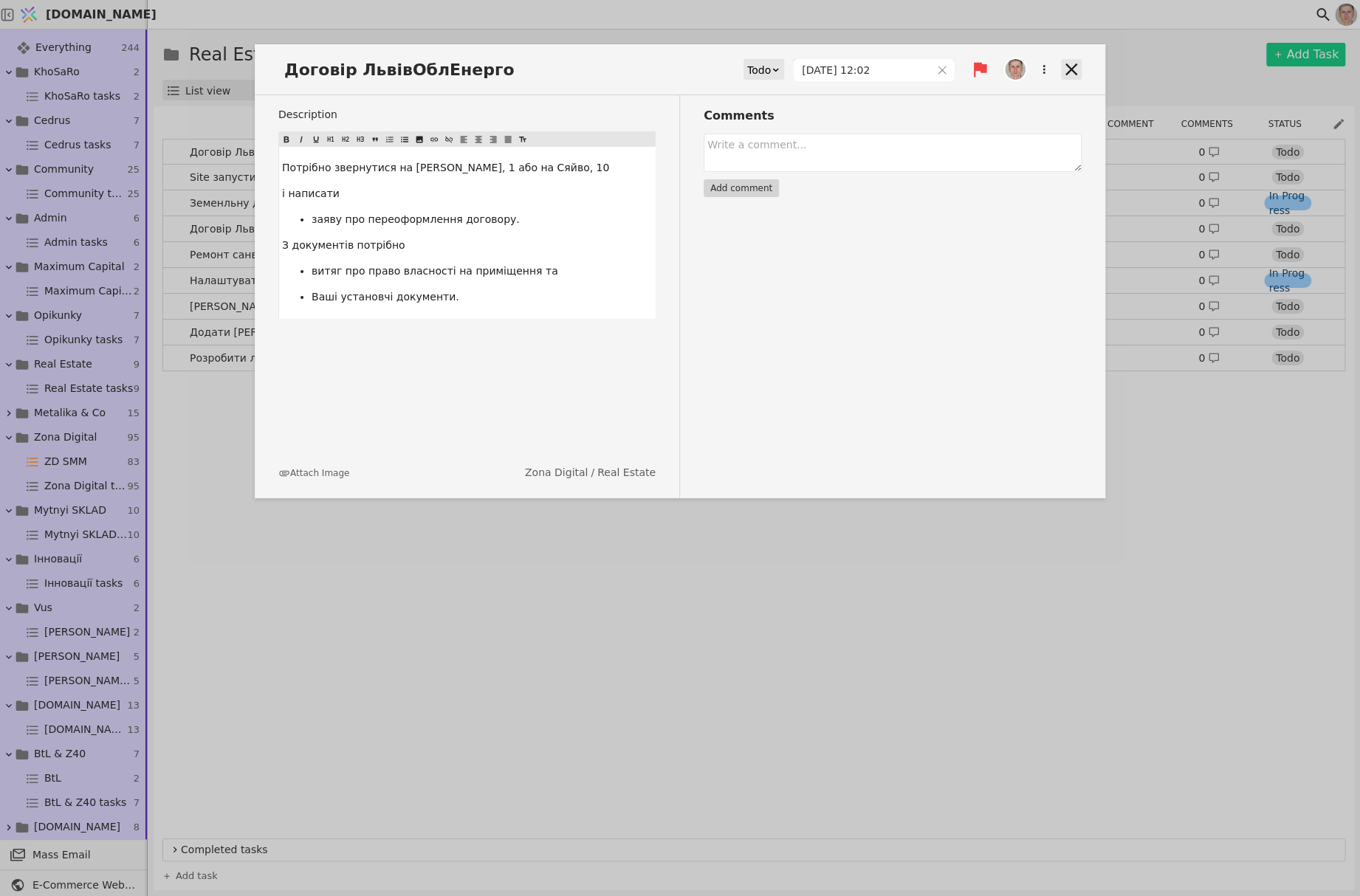
click at [1066, 63] on icon at bounding box center [1071, 69] width 21 height 21
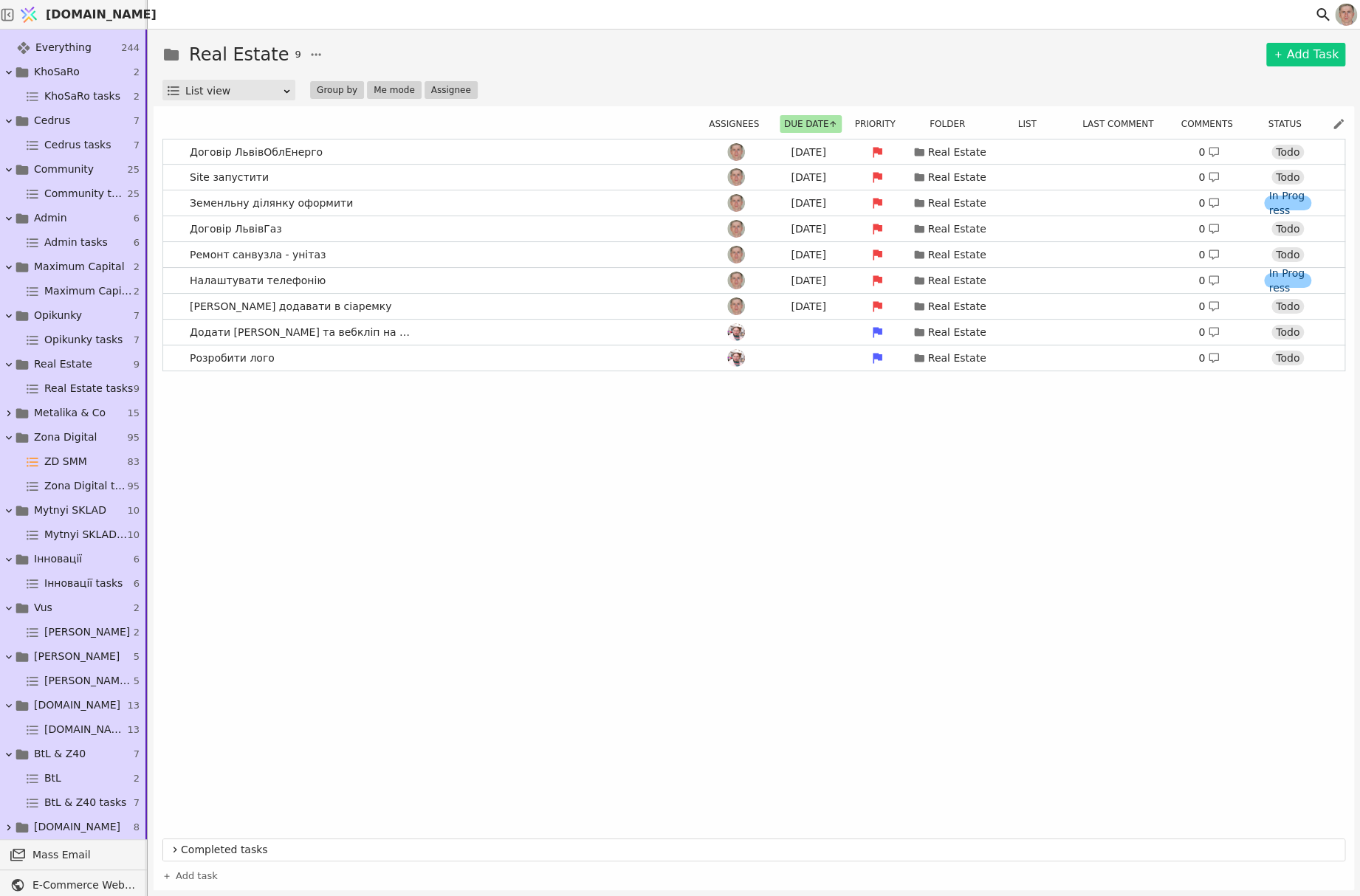
click at [668, 511] on div "Договір ЛьвівОблЕнерго [DATE] Real Estate 0 Todo Site запустити [DATE] Real Est…" at bounding box center [754, 486] width 1182 height 694
click at [1272, 602] on div "Договір ЛьвівОблЕнерго [DATE] Real Estate 0 Todo Site запустити [DATE] Real Est…" at bounding box center [754, 486] width 1182 height 694
click at [57, 750] on span "BtL & Z40" at bounding box center [60, 753] width 52 height 15
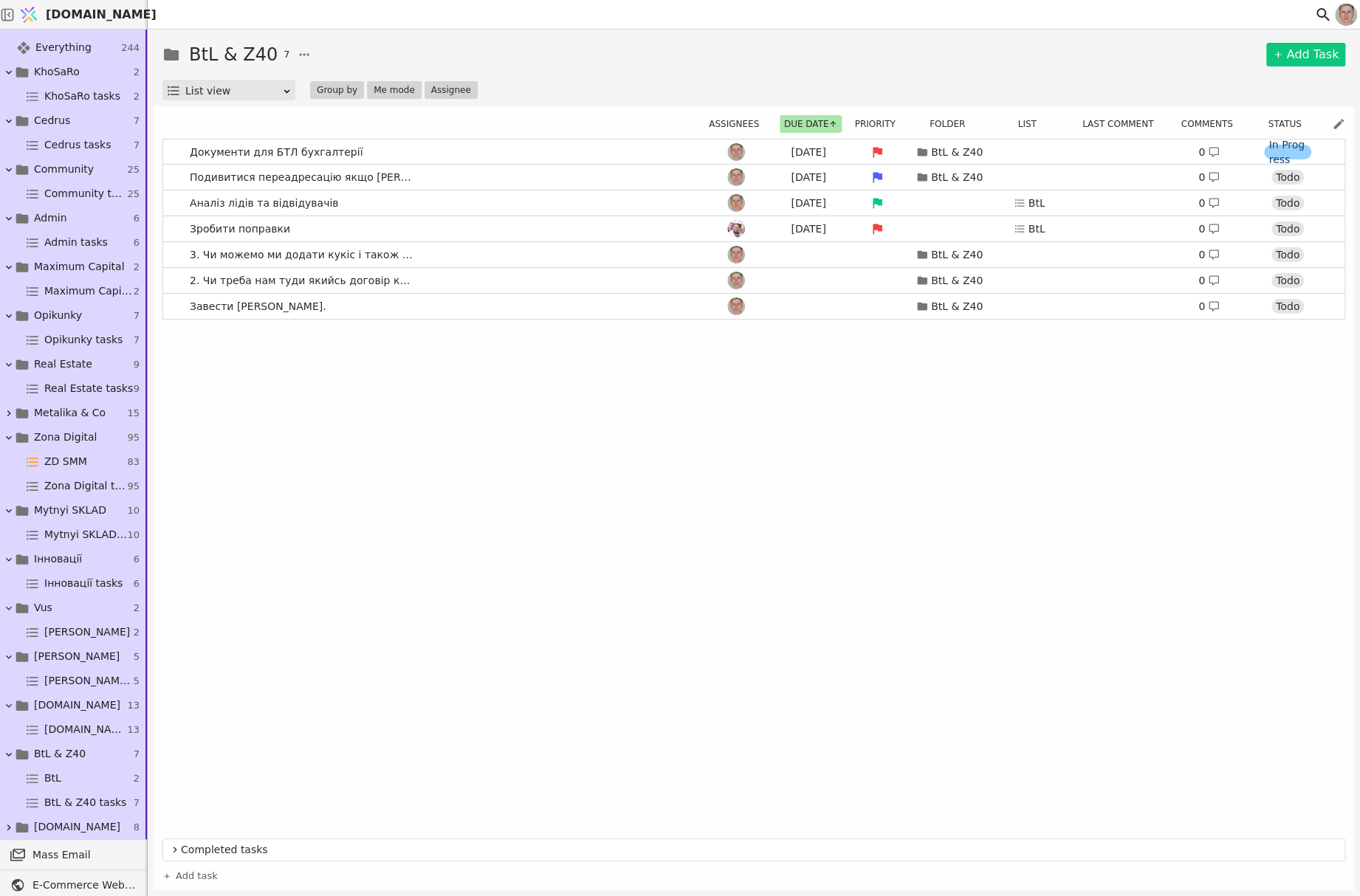
click at [1234, 538] on div "Документи для БТЛ бухгалтерії [DATE] BtL & Z40 0 In Progress Подивитися переадр…" at bounding box center [754, 486] width 1182 height 694
